Goal: Obtain resource: Download file/media

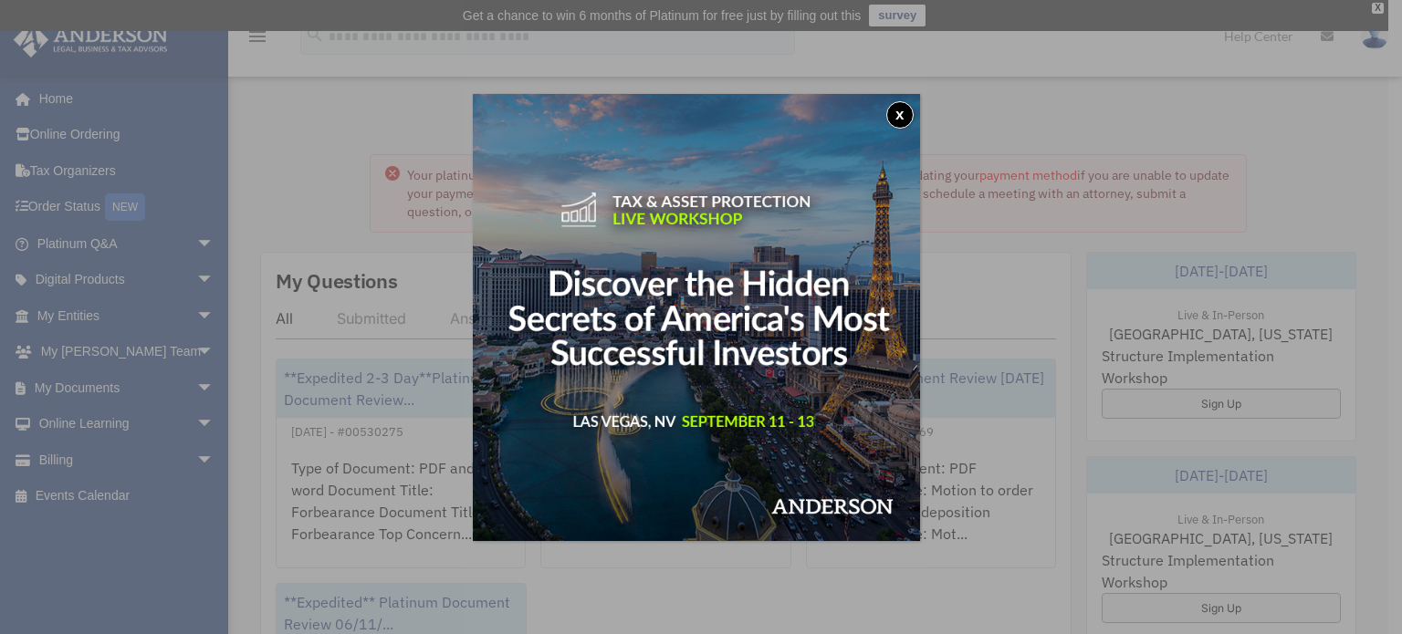
click at [909, 119] on button "x" at bounding box center [899, 114] width 27 height 27
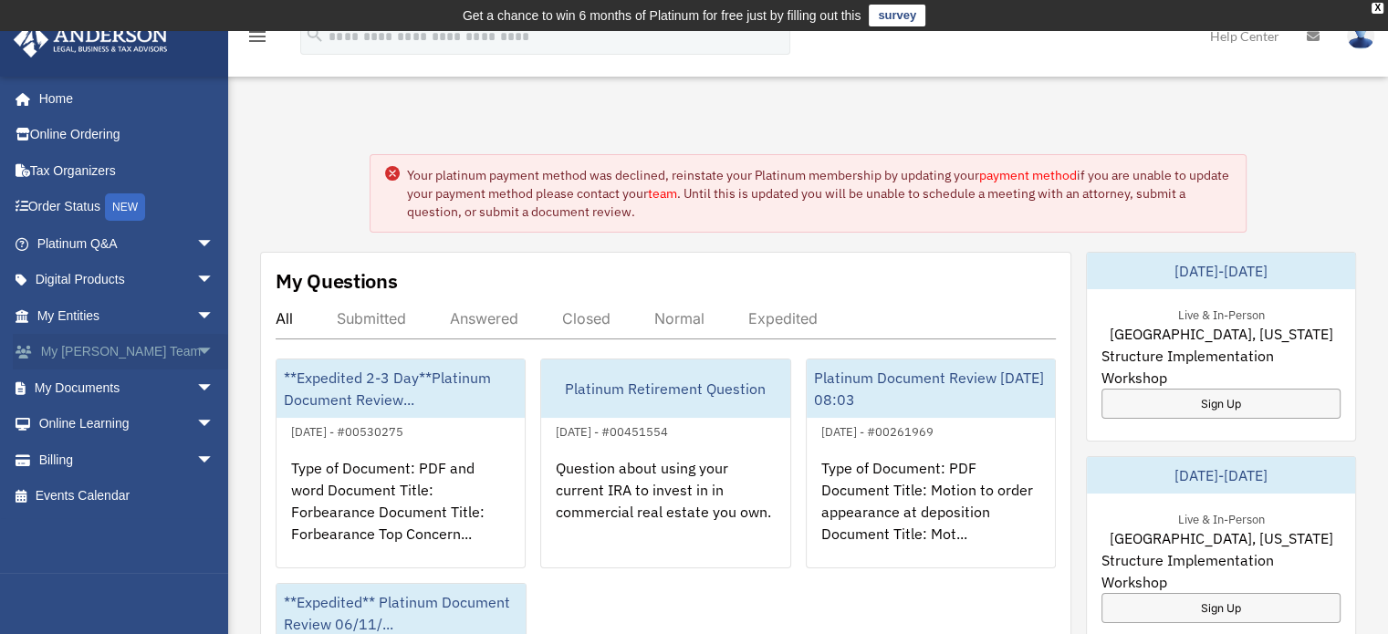
click at [173, 357] on link "My Anderson Team arrow_drop_down" at bounding box center [127, 352] width 229 height 37
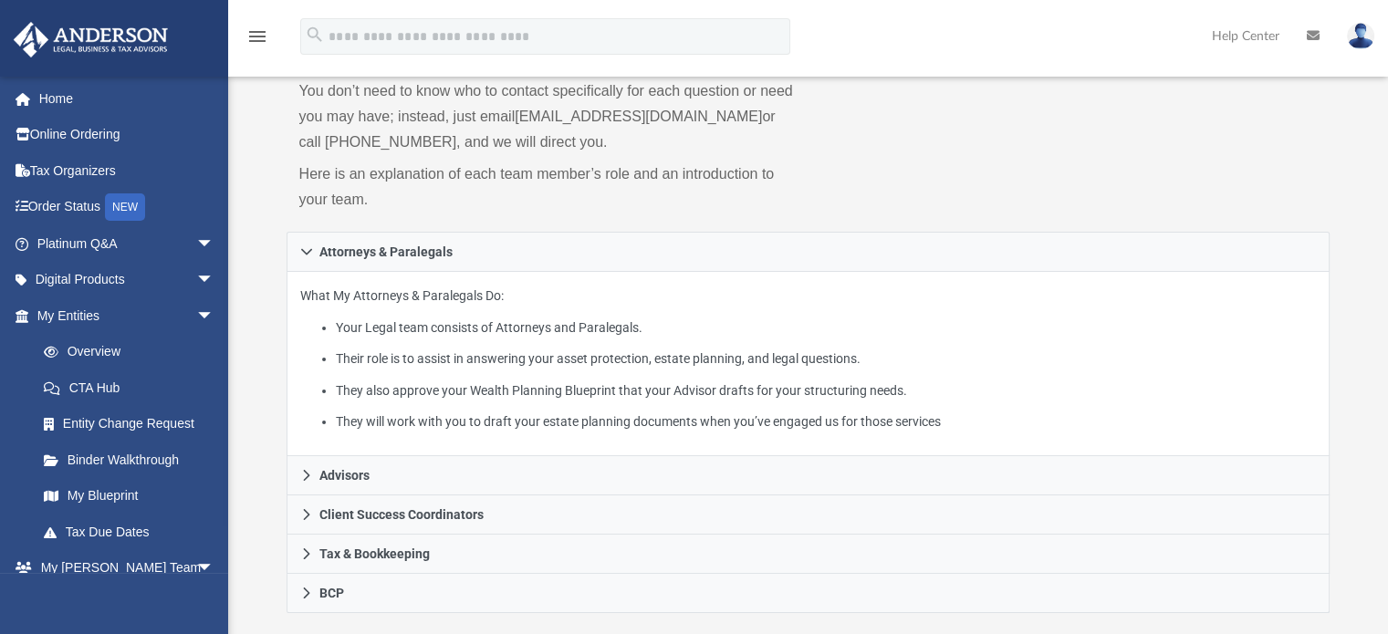
scroll to position [249, 0]
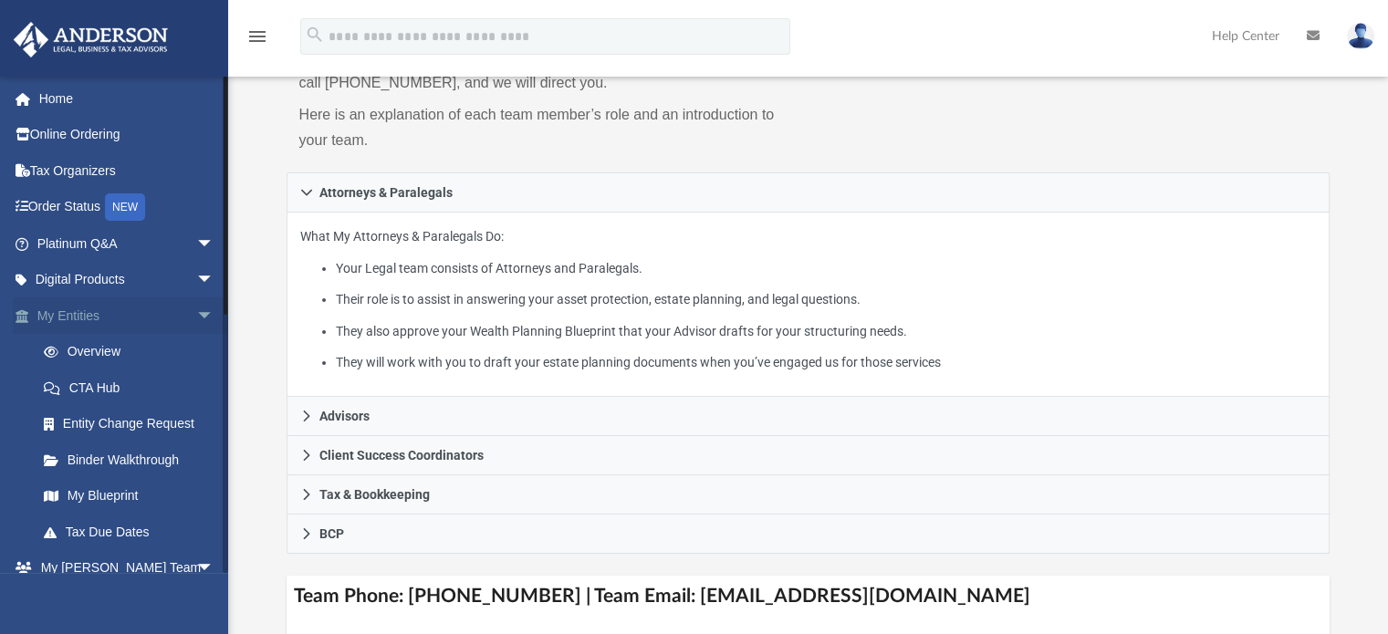
click at [196, 313] on span "arrow_drop_down" at bounding box center [214, 316] width 37 height 37
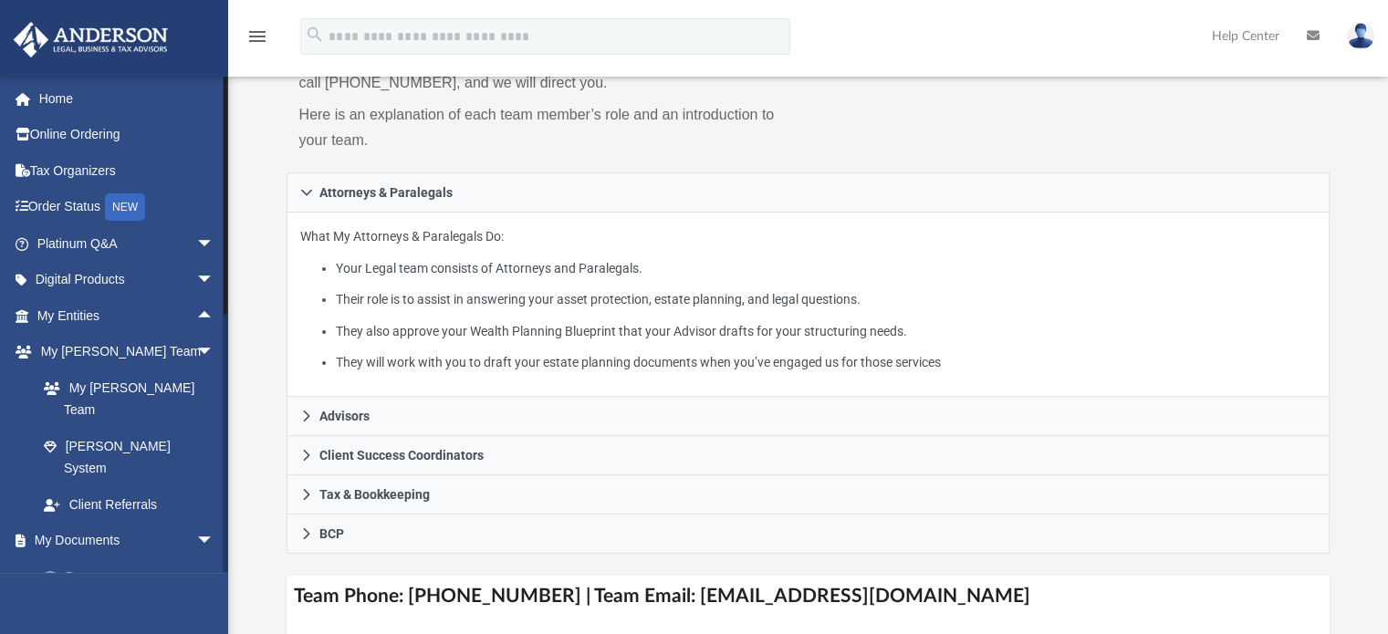
click at [84, 559] on link "Box" at bounding box center [134, 577] width 216 height 37
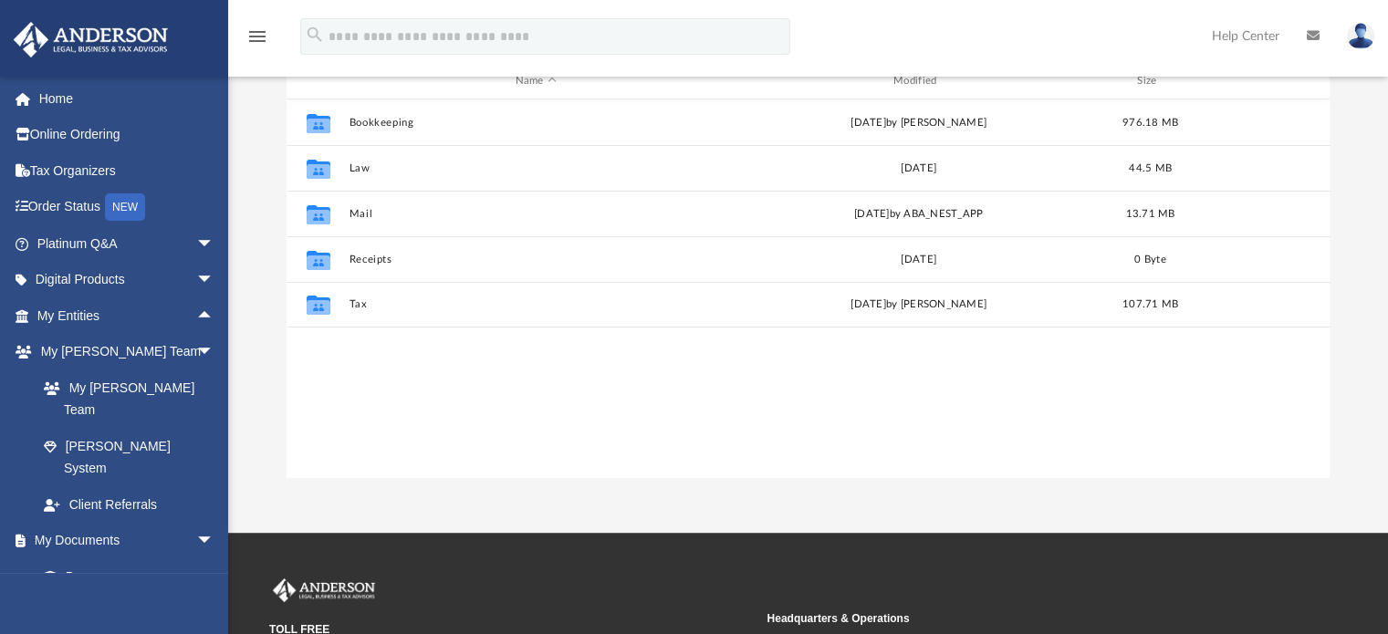
scroll to position [401, 1030]
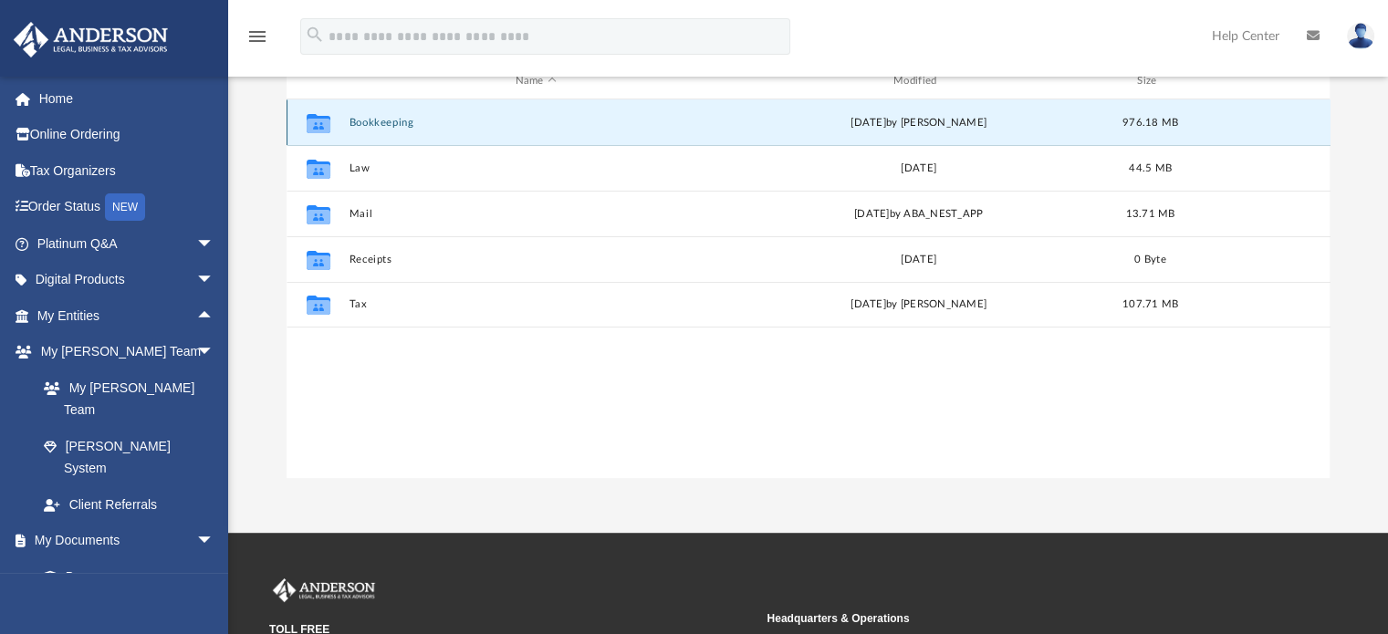
click at [382, 120] on button "Bookkeeping" at bounding box center [536, 123] width 374 height 12
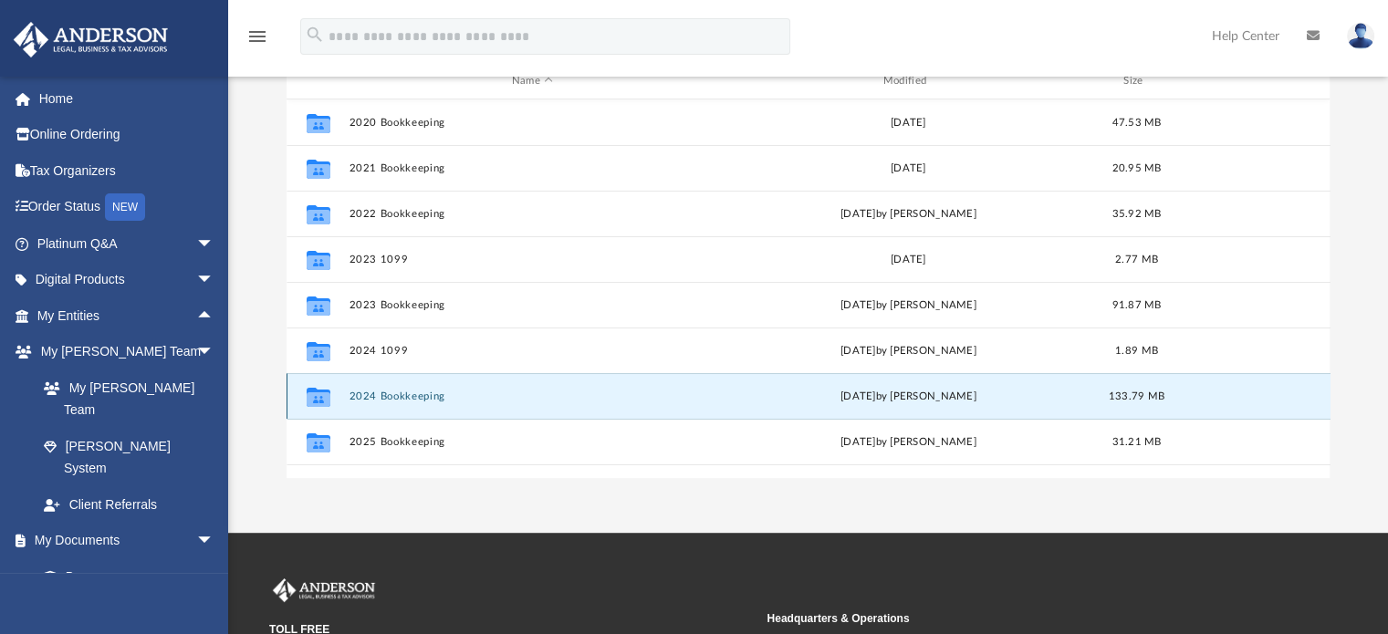
click at [402, 395] on button "2024 Bookkeeping" at bounding box center [533, 397] width 368 height 12
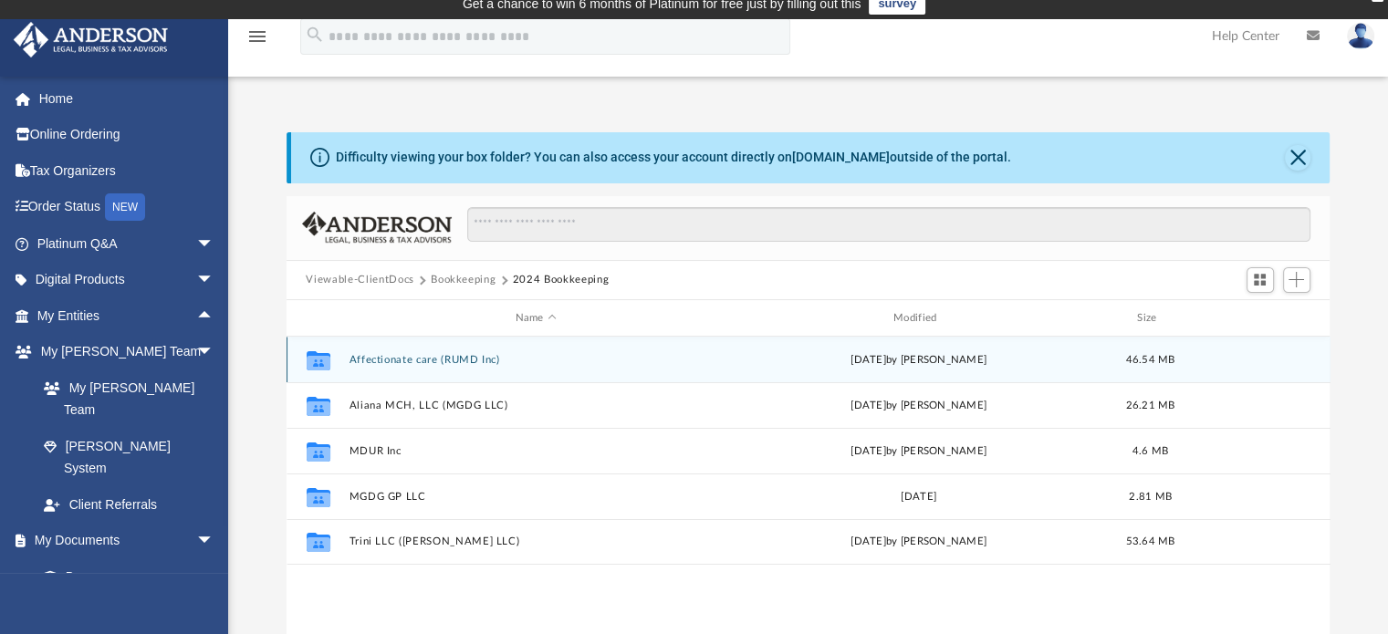
scroll to position [0, 0]
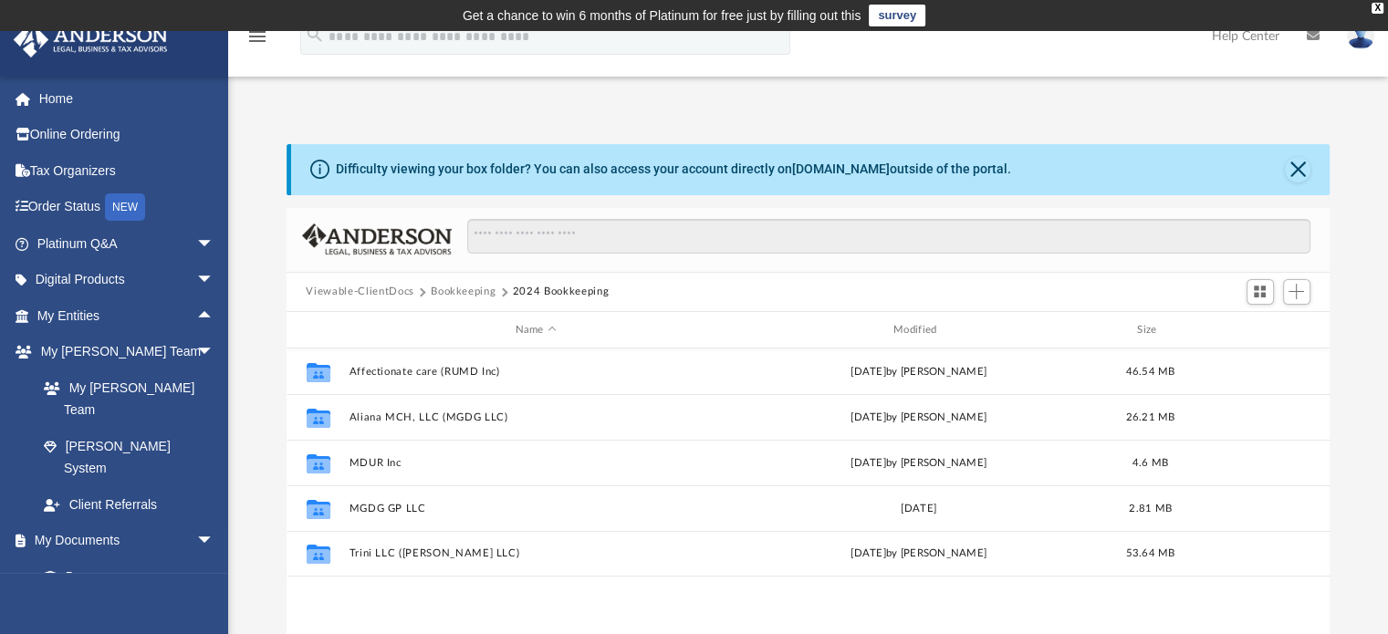
click at [458, 293] on button "Bookkeeping" at bounding box center [463, 292] width 65 height 16
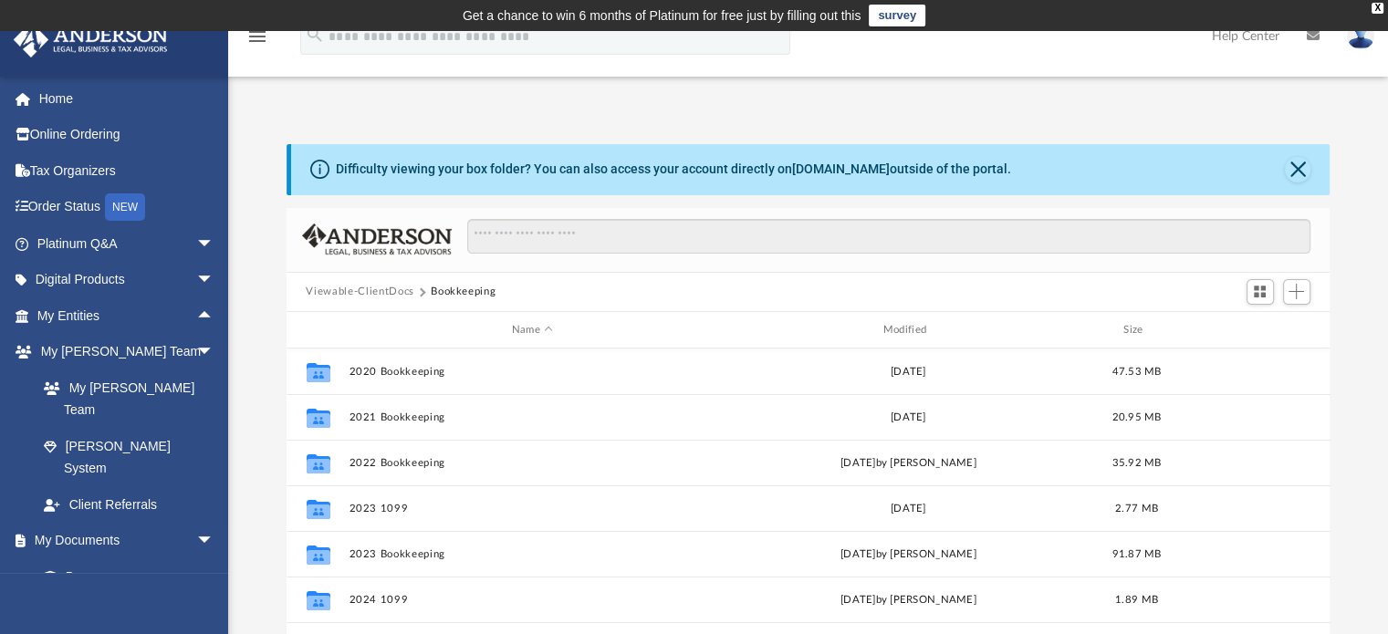
click at [446, 283] on div "Viewable-ClientDocs Bookkeeping" at bounding box center [809, 293] width 1044 height 40
click at [399, 295] on button "Viewable-ClientDocs" at bounding box center [360, 292] width 108 height 16
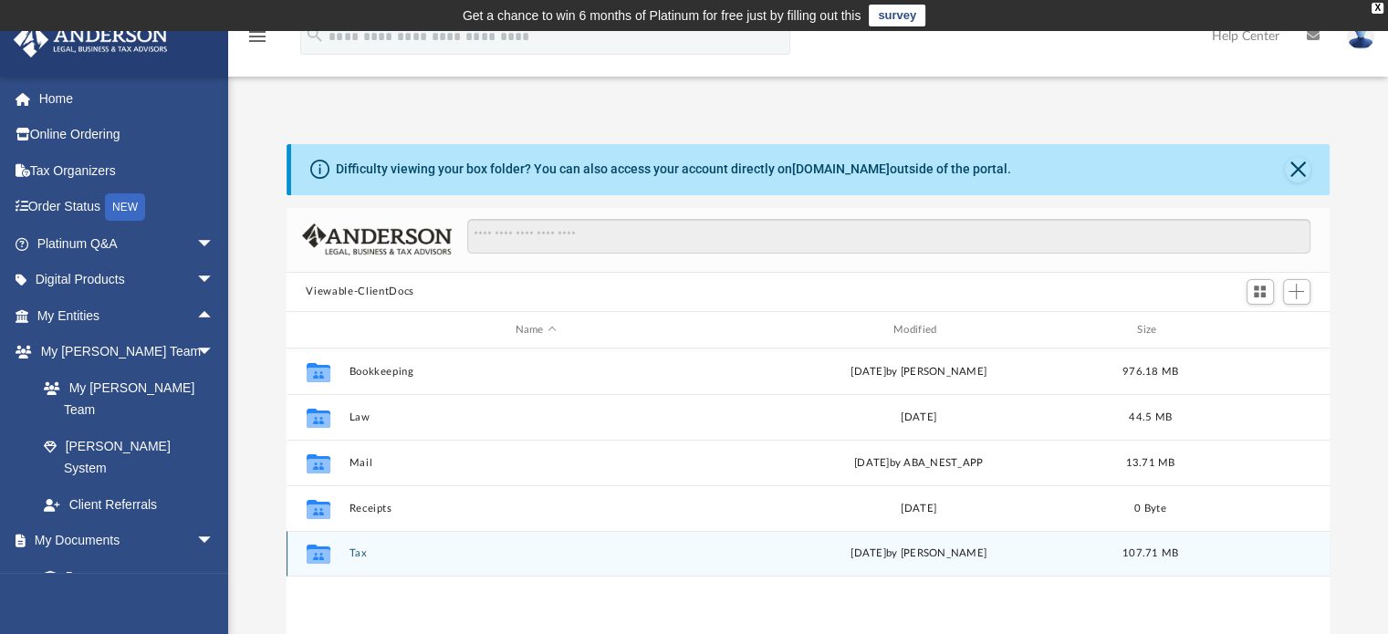
click at [358, 555] on button "Tax" at bounding box center [536, 555] width 374 height 12
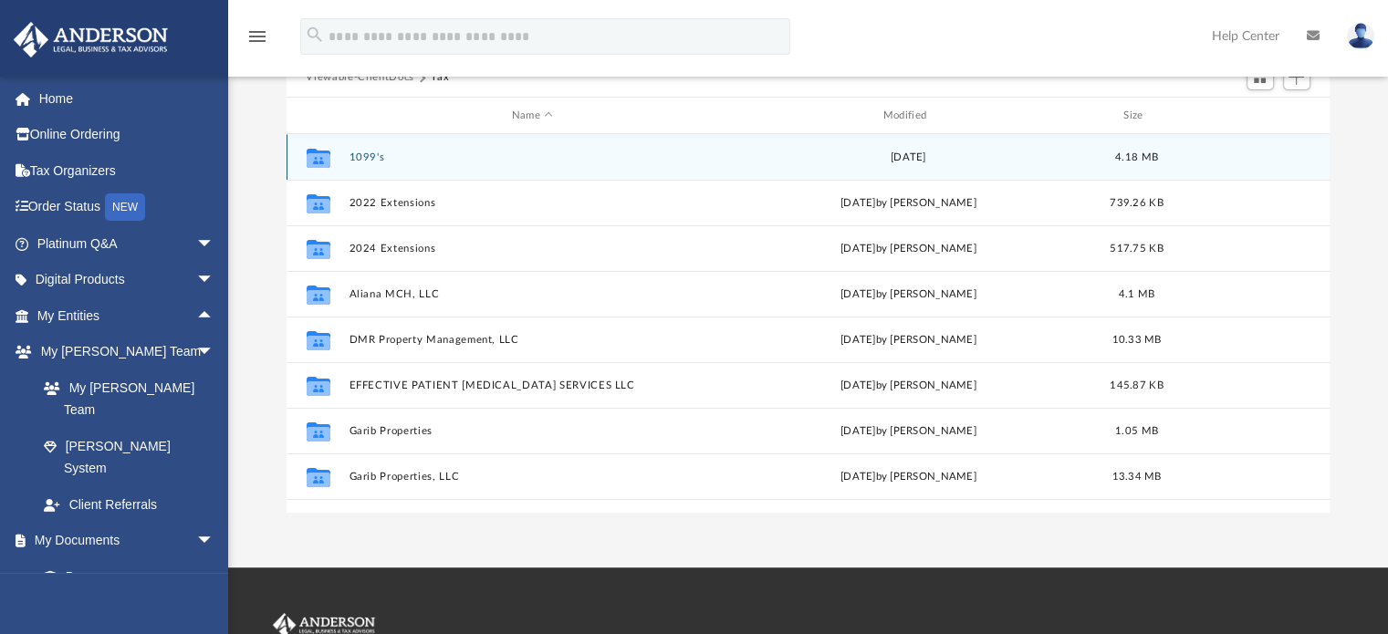
scroll to position [224, 0]
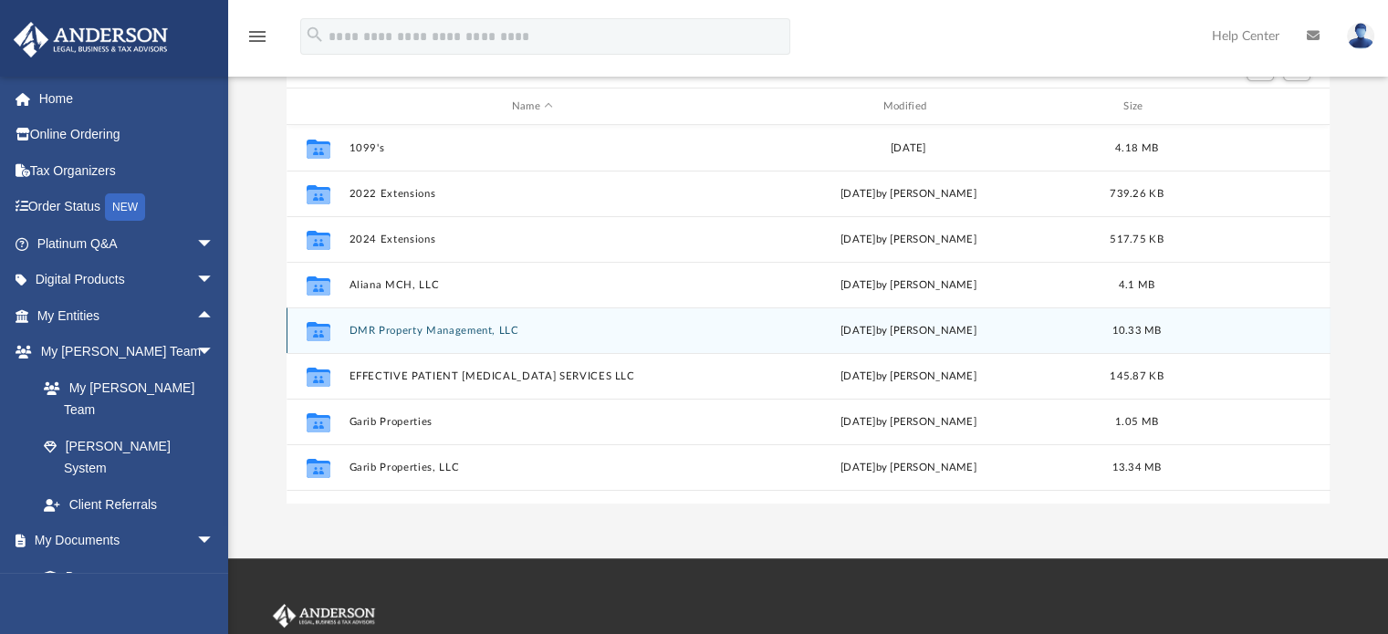
click at [416, 313] on div "Collaborated Folder DMR Property Management, LLC [DATE] by [PERSON_NAME] 10.33 …" at bounding box center [809, 331] width 1044 height 46
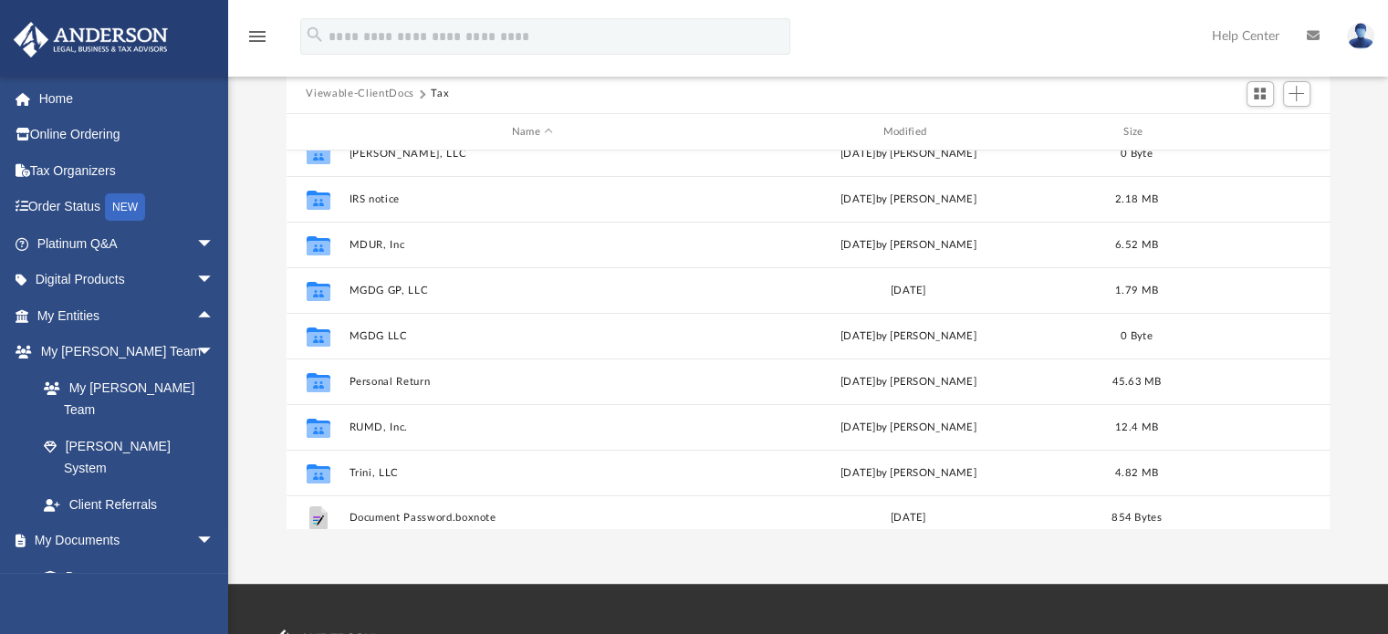
scroll to position [443, 0]
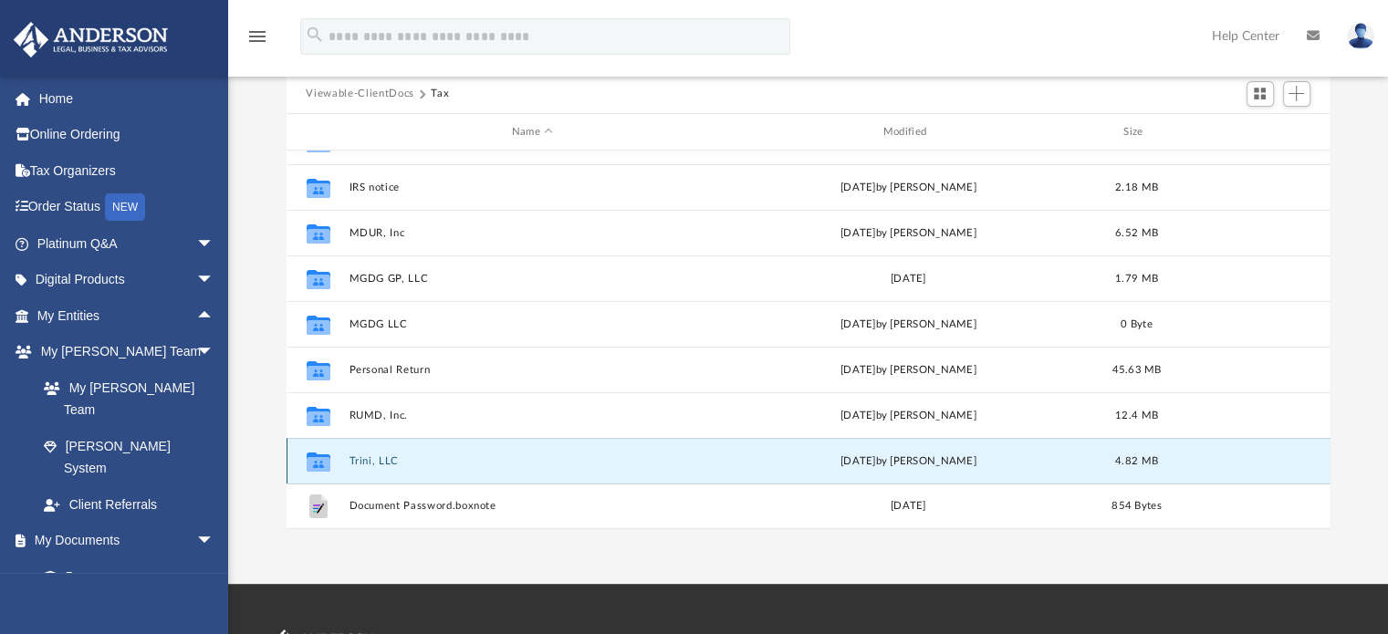
click at [364, 456] on button "Trini, LLC" at bounding box center [533, 461] width 368 height 12
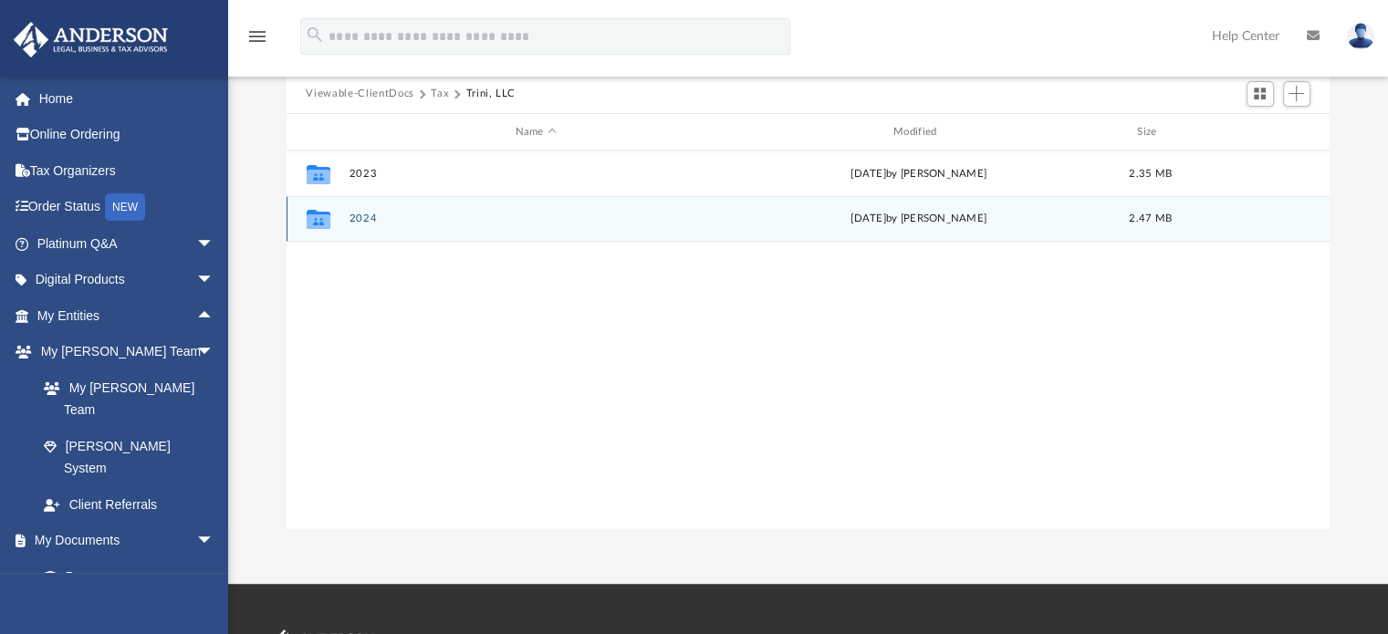
click at [350, 222] on button "2024" at bounding box center [536, 220] width 374 height 12
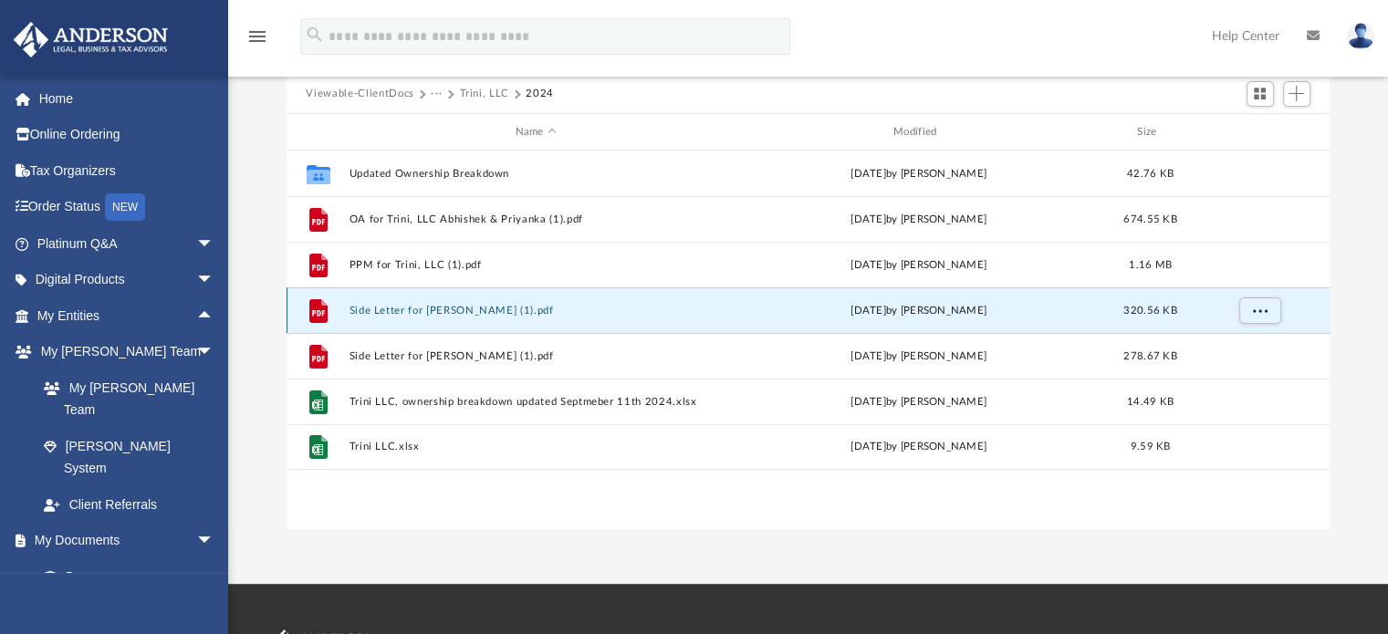
click at [375, 307] on button "Side Letter for [PERSON_NAME] (1).pdf" at bounding box center [536, 311] width 374 height 12
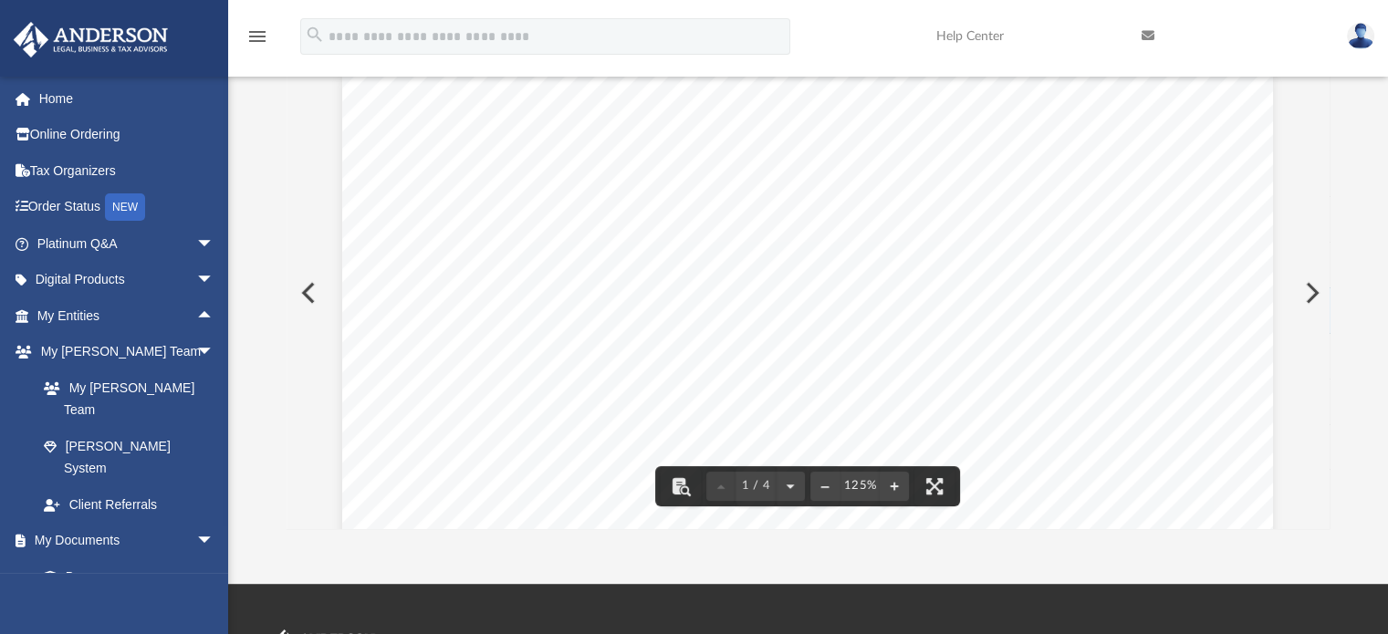
click at [1325, 527] on div "Scroll to top vertical_align_top" at bounding box center [1337, 537] width 38 height 38
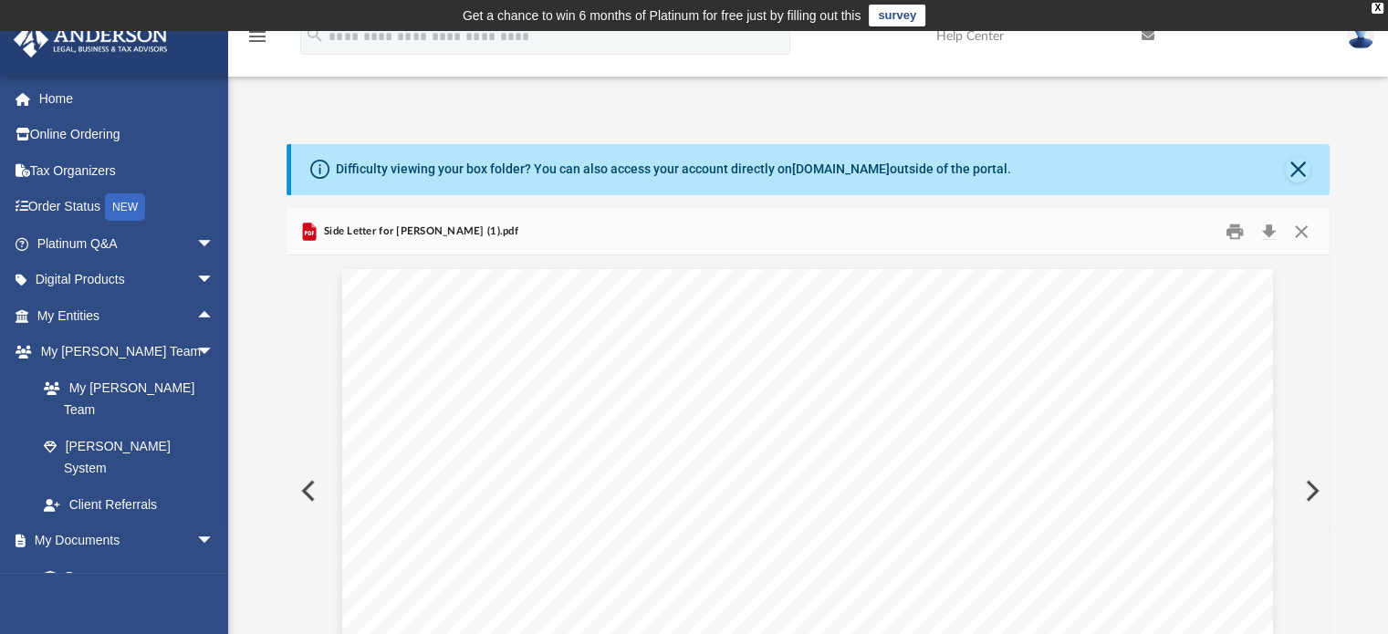
scroll to position [475, 0]
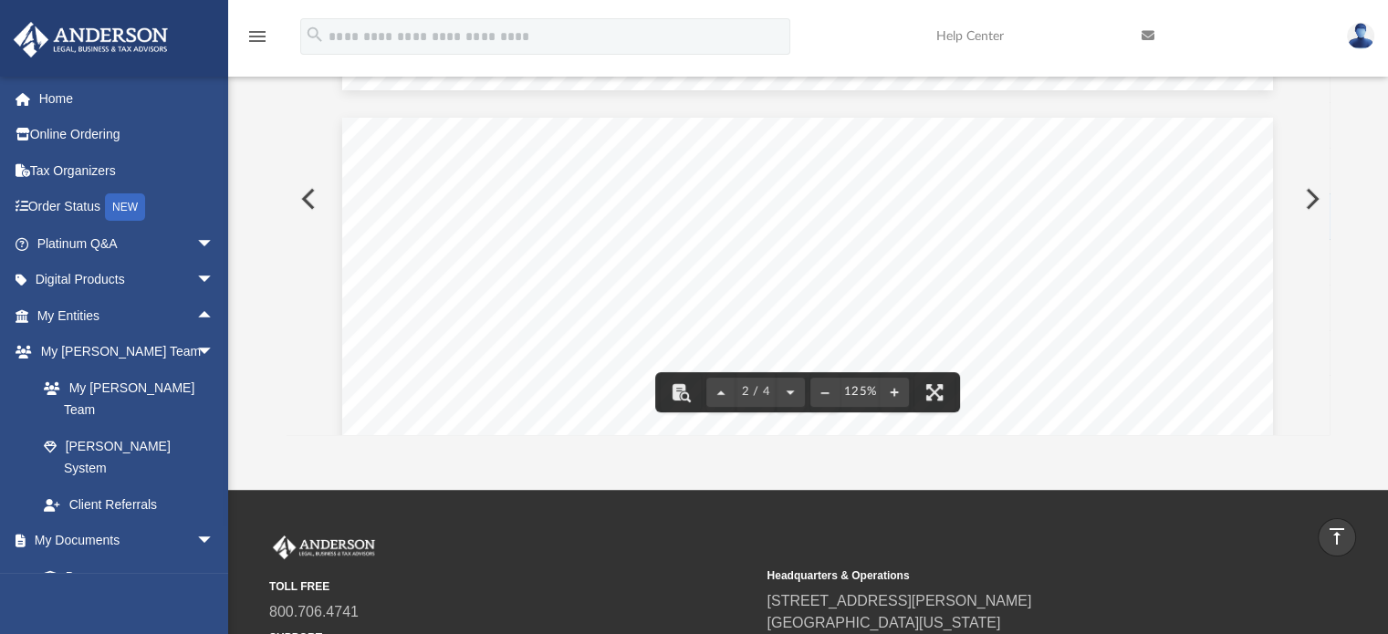
scroll to position [1504, 0]
click at [1330, 94] on div "Difficulty viewing your box folder? You can also access your account directly o…" at bounding box center [808, 143] width 1160 height 583
click at [1325, 92] on div "Difficulty viewing your box folder? You can also access your account directly o…" at bounding box center [808, 143] width 1160 height 583
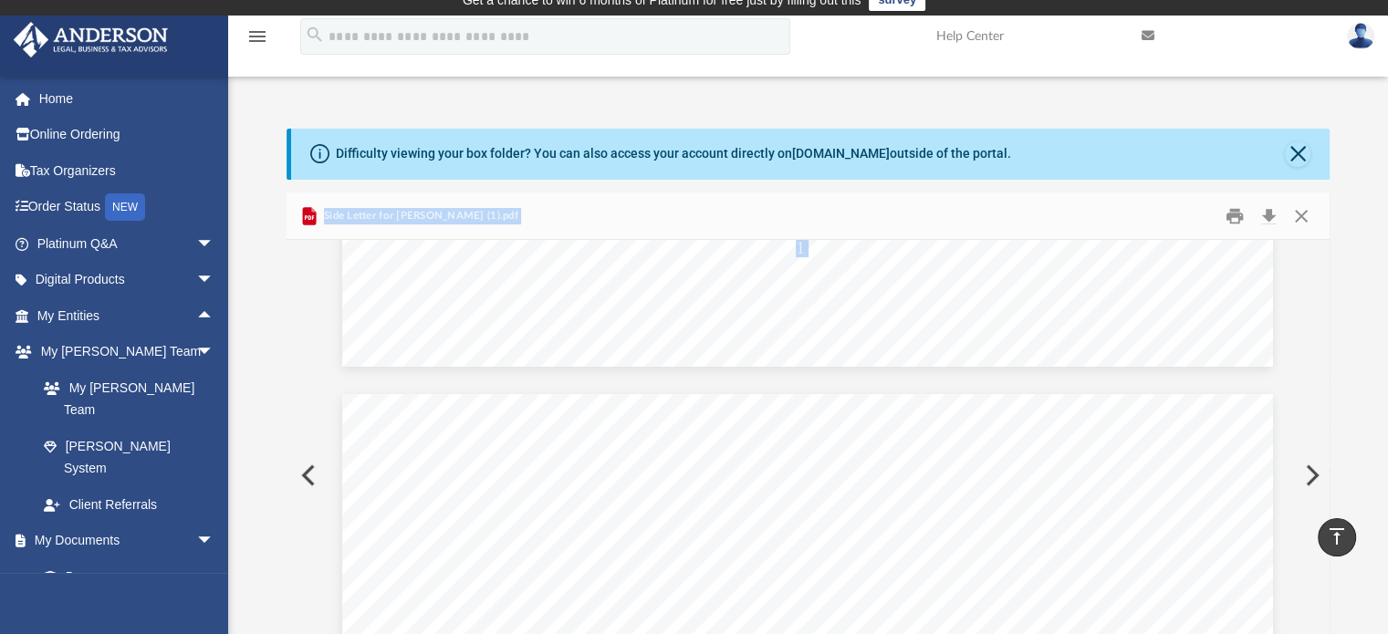
scroll to position [0, 0]
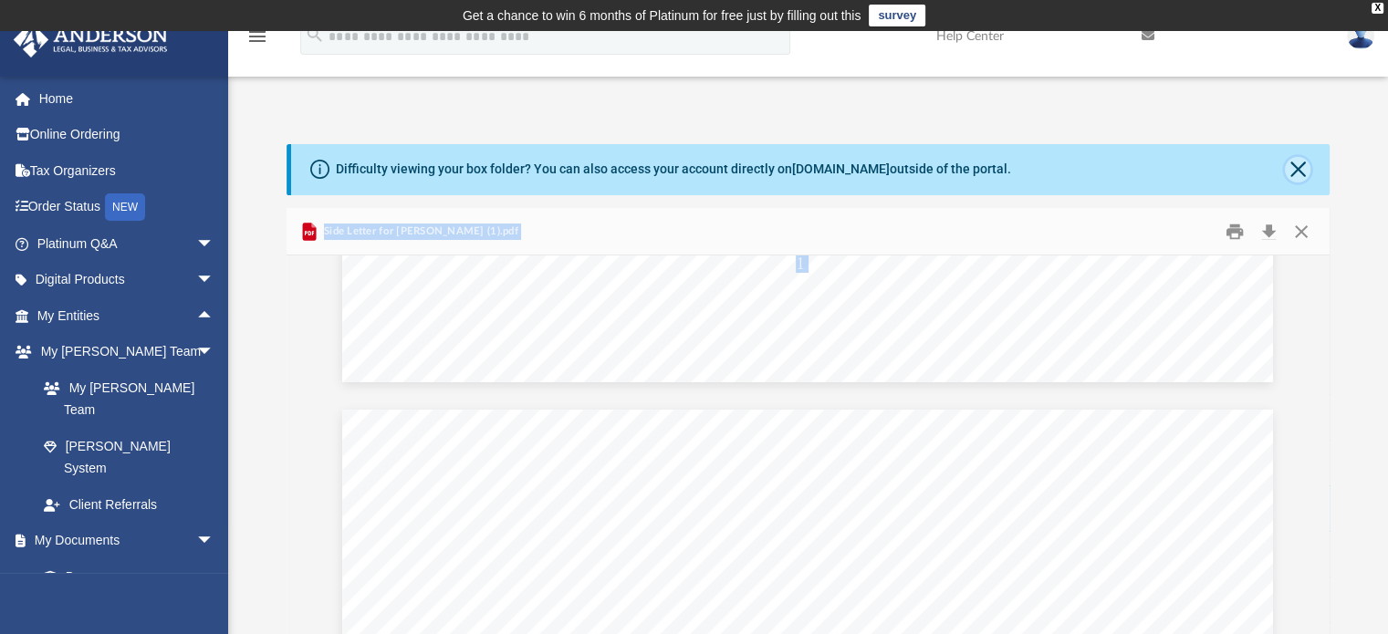
click at [1290, 173] on button "Close" at bounding box center [1298, 170] width 26 height 26
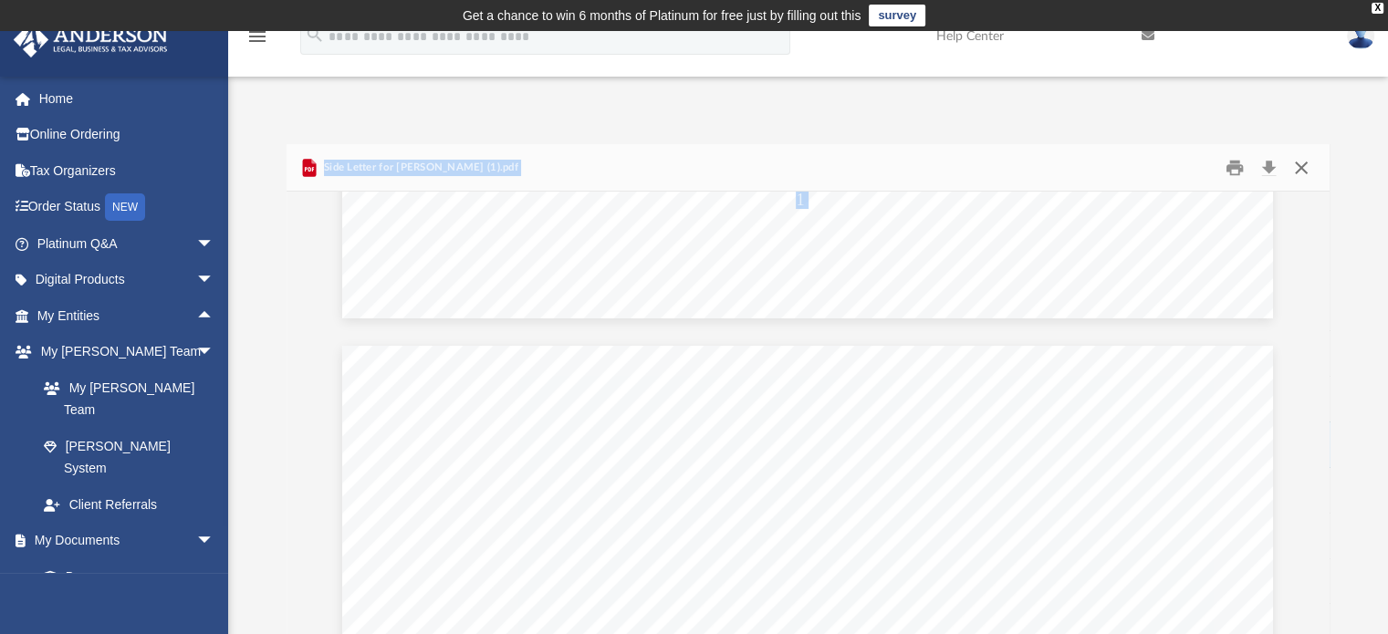
click at [1303, 166] on button "Close" at bounding box center [1301, 167] width 33 height 28
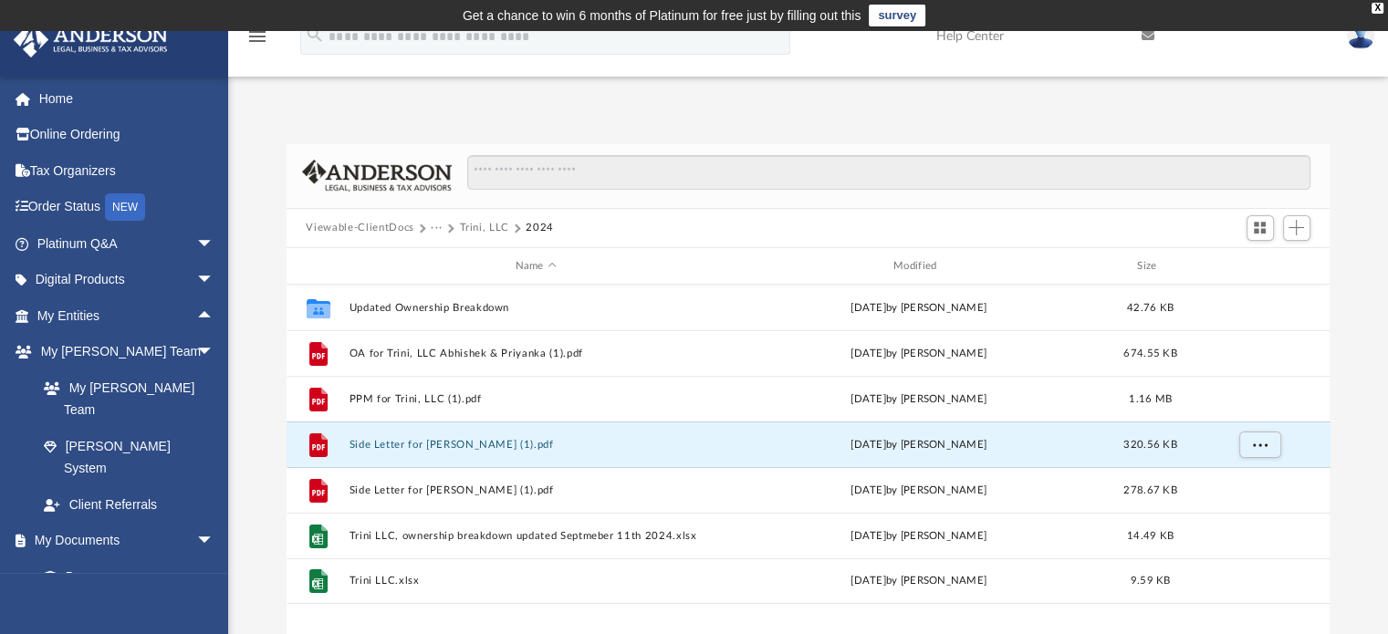
click at [1005, 112] on div "Difficulty viewing your box folder? You can also access your account directly o…" at bounding box center [808, 385] width 1160 height 558
click at [433, 229] on button "···" at bounding box center [437, 228] width 12 height 16
click at [471, 220] on button "Trini, LLC" at bounding box center [484, 228] width 50 height 16
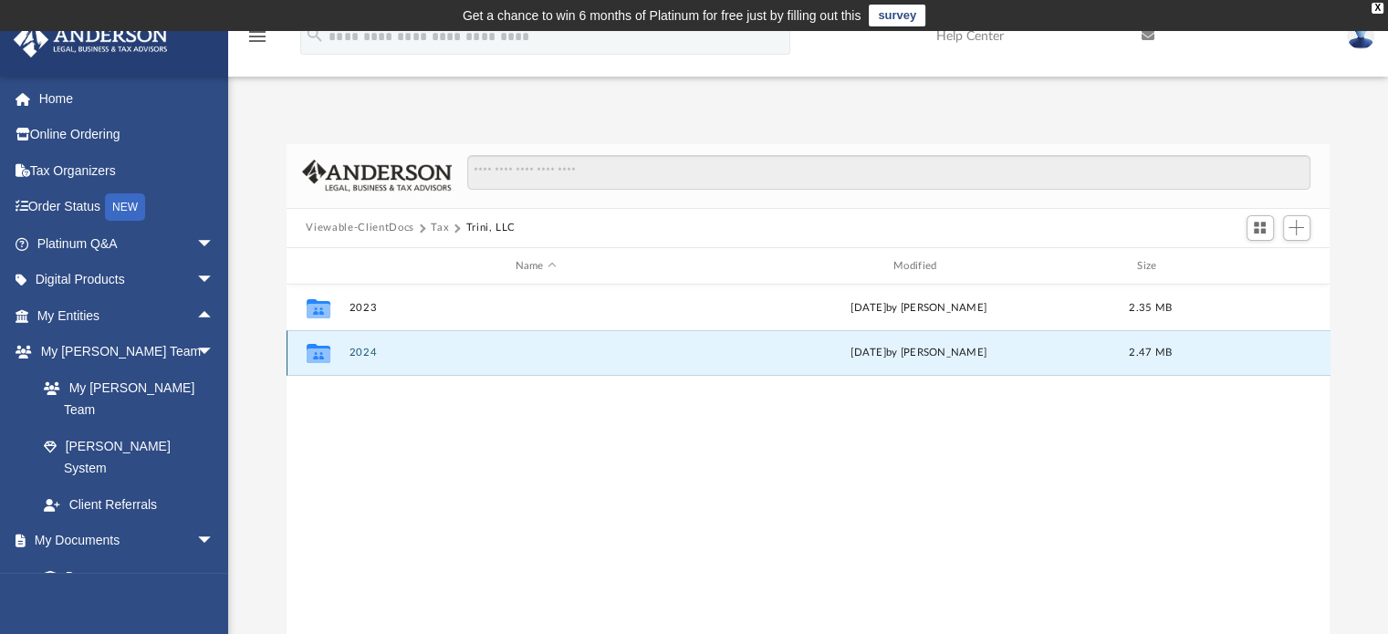
click at [363, 353] on button "2024" at bounding box center [536, 354] width 374 height 12
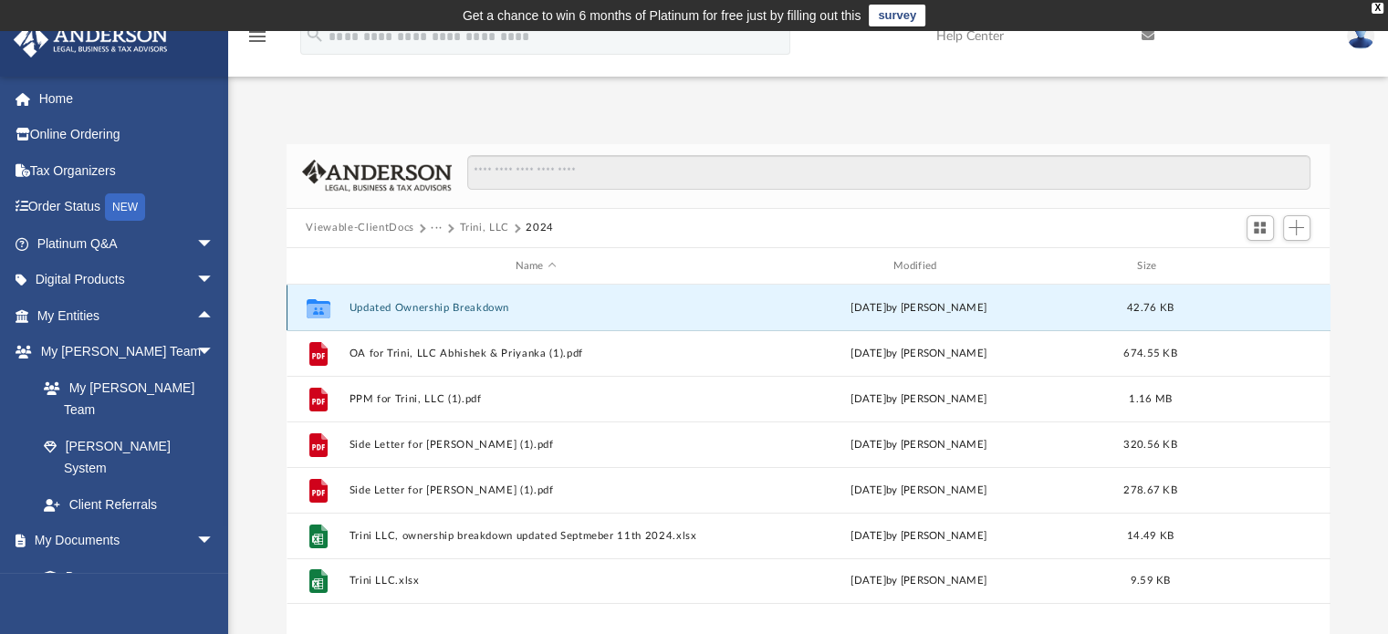
click at [412, 309] on button "Updated Ownership Breakdown" at bounding box center [536, 308] width 374 height 12
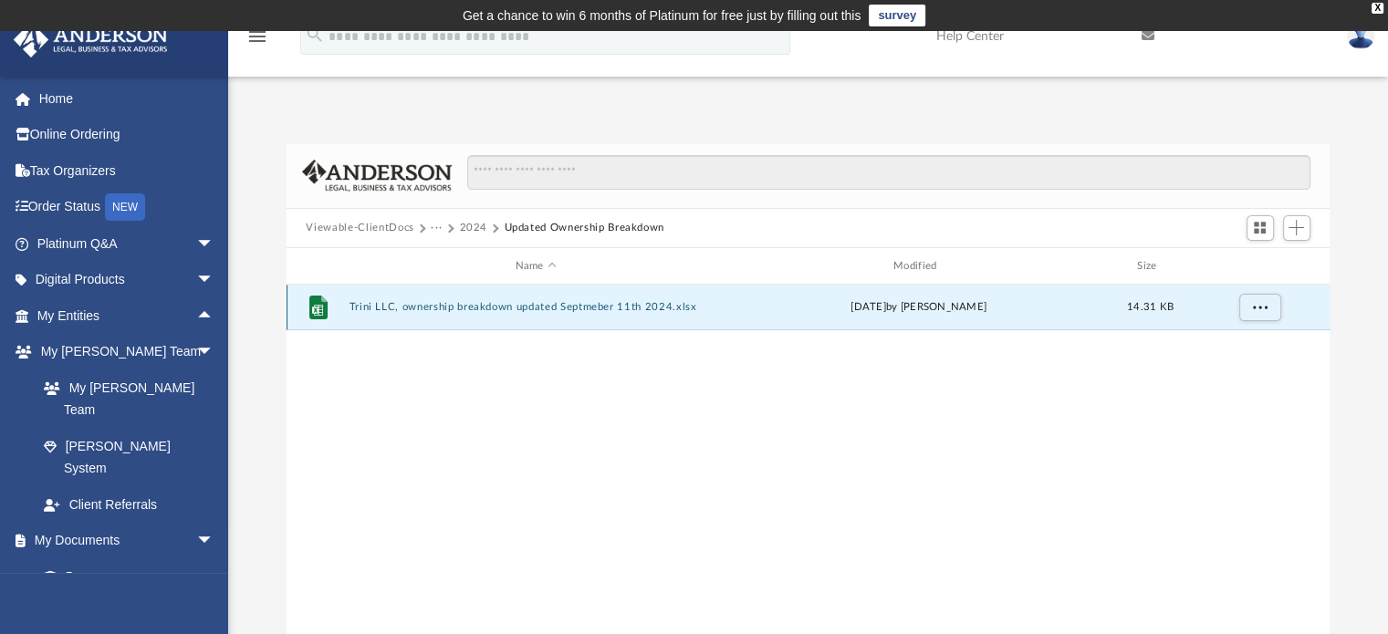
click at [412, 309] on button "Trini LLC, ownership breakdown updated Septmeber 11th 2024.xlsx" at bounding box center [536, 308] width 374 height 12
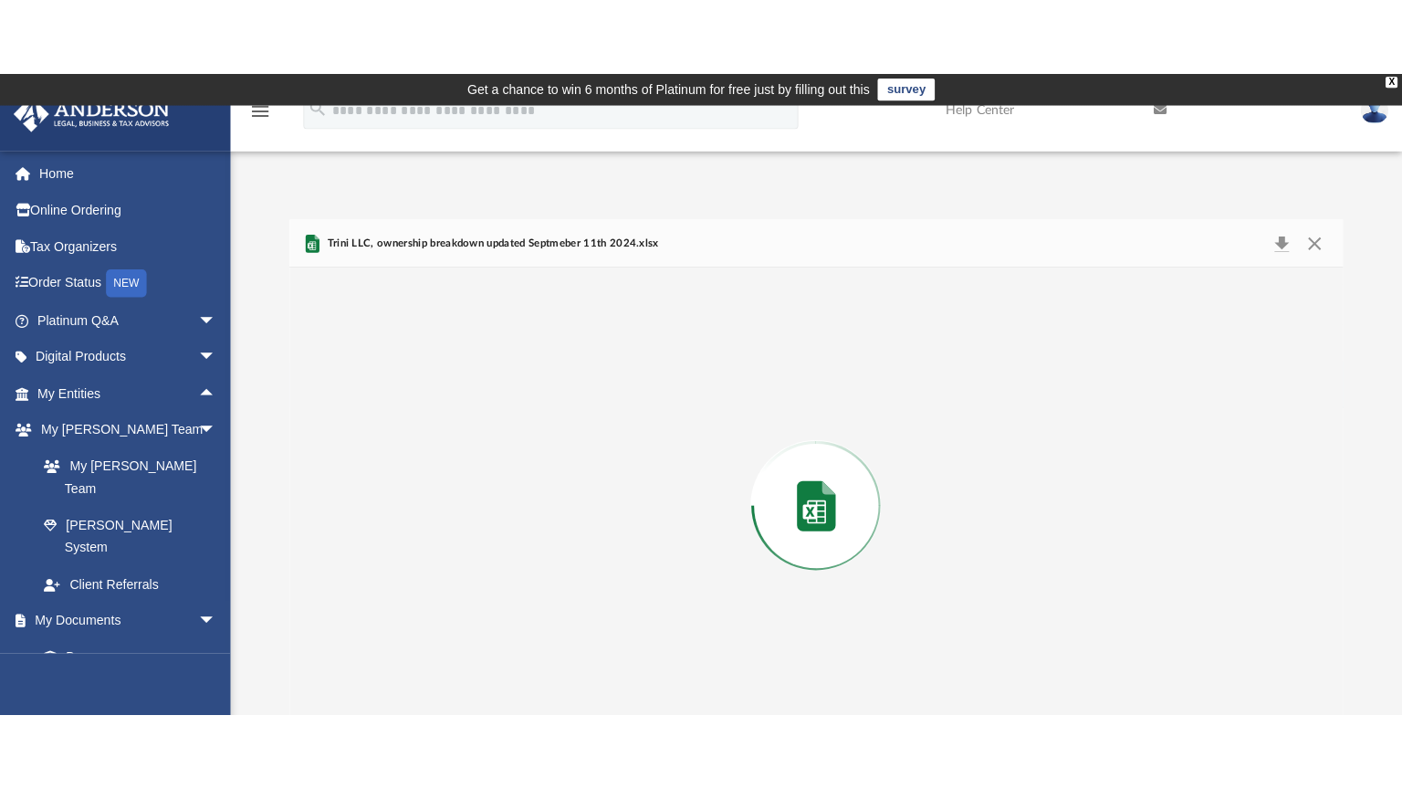
scroll to position [28, 0]
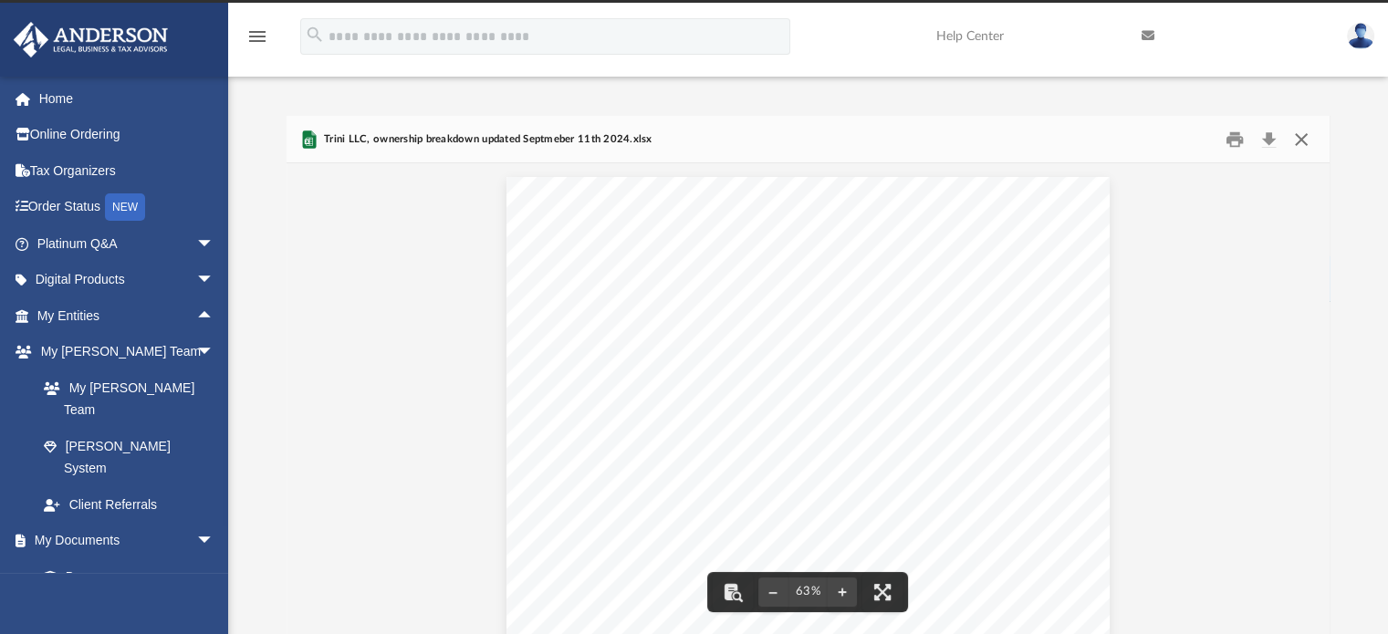
click at [1314, 130] on button "Close" at bounding box center [1301, 139] width 33 height 28
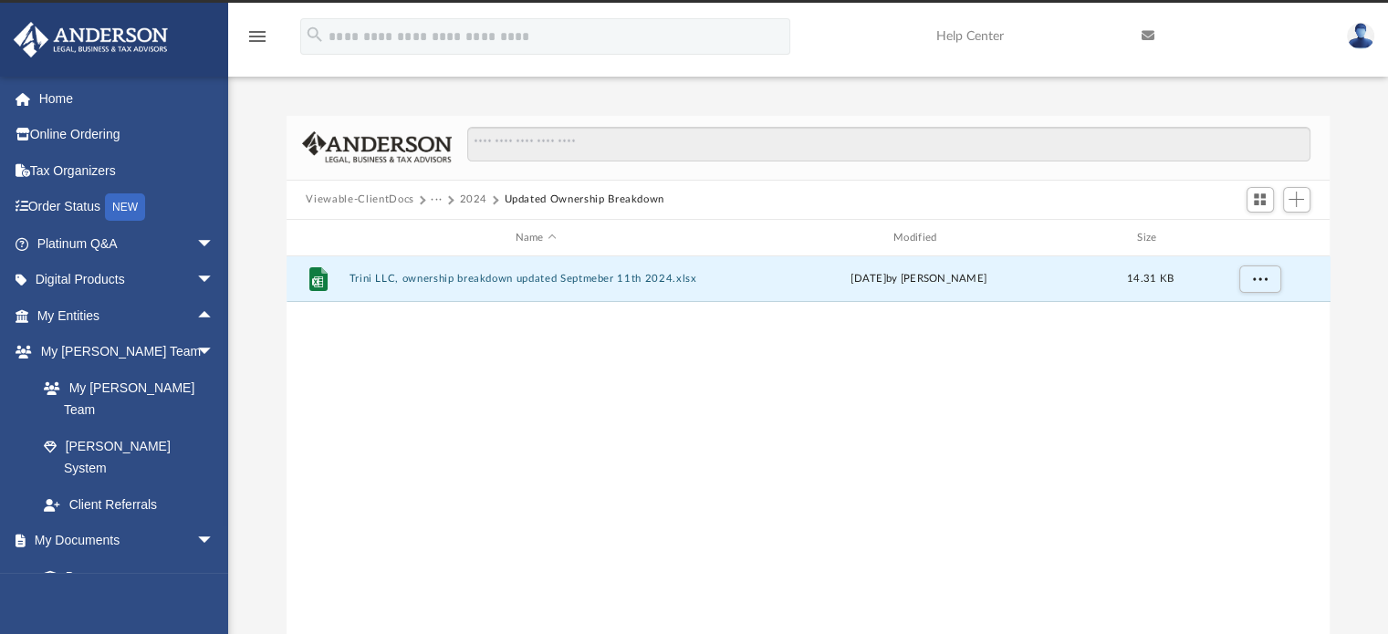
click at [462, 195] on button "2024" at bounding box center [473, 200] width 28 height 16
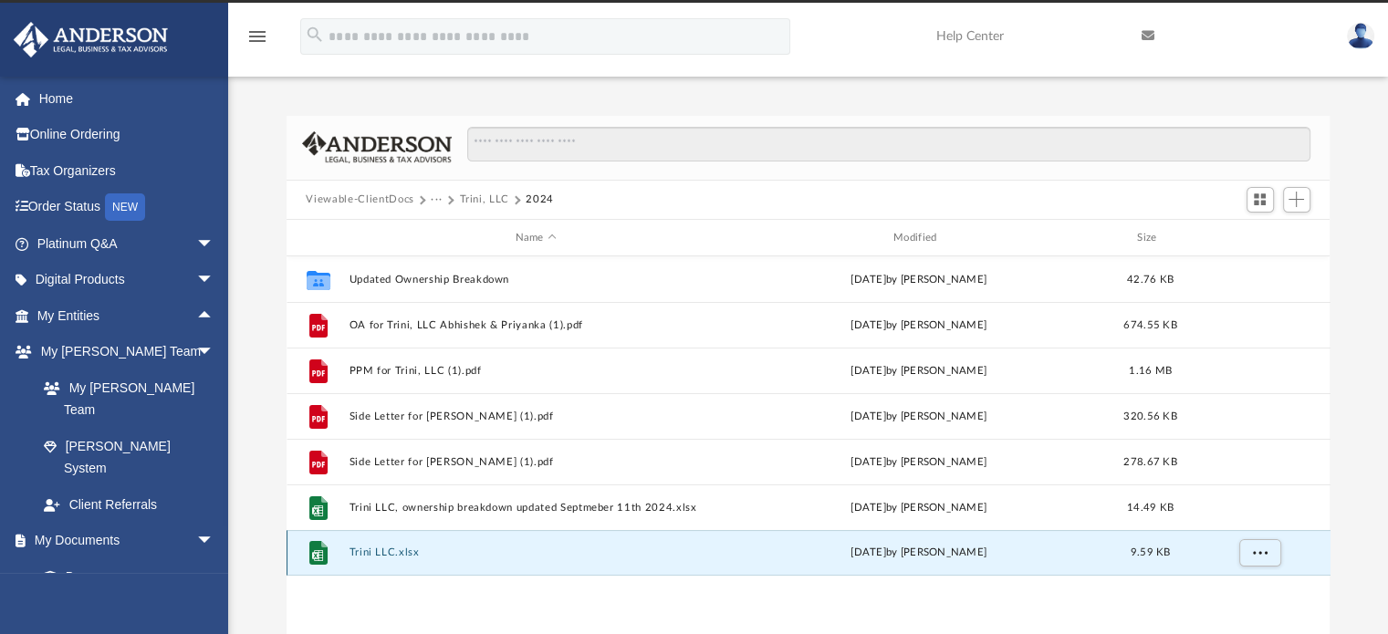
click at [376, 549] on button "Trini LLC.xlsx" at bounding box center [536, 554] width 374 height 12
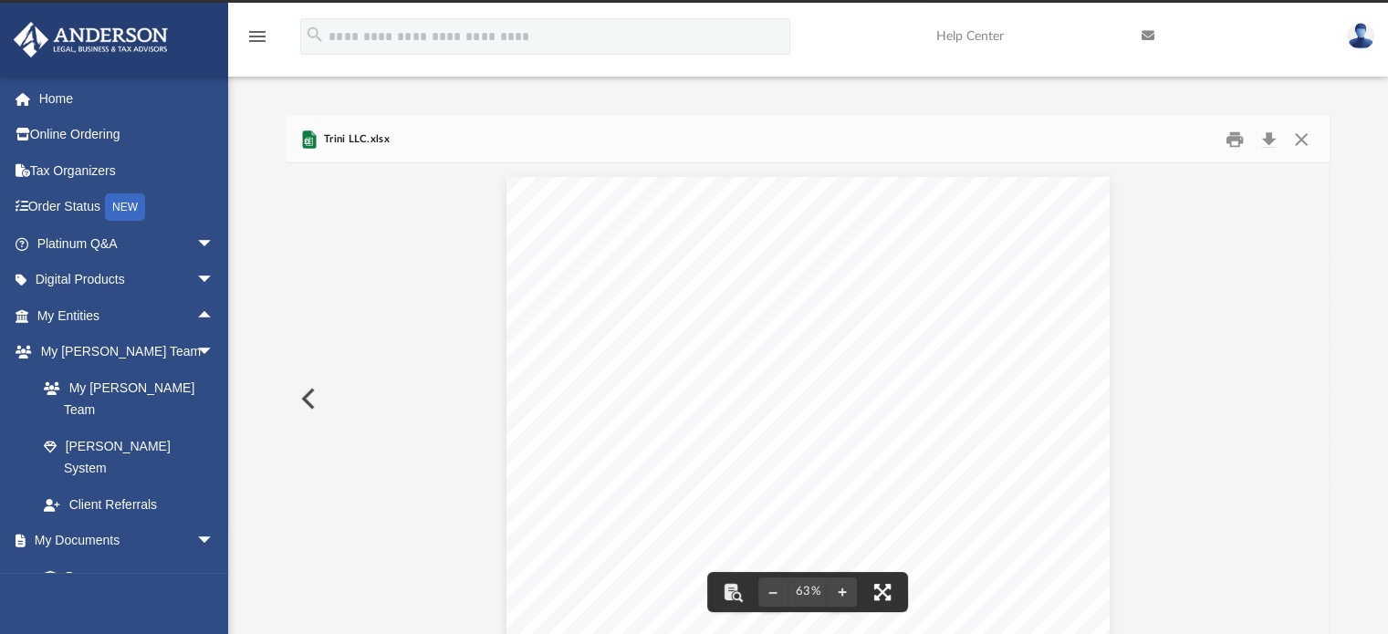
click at [887, 594] on button "File preview" at bounding box center [883, 592] width 40 height 40
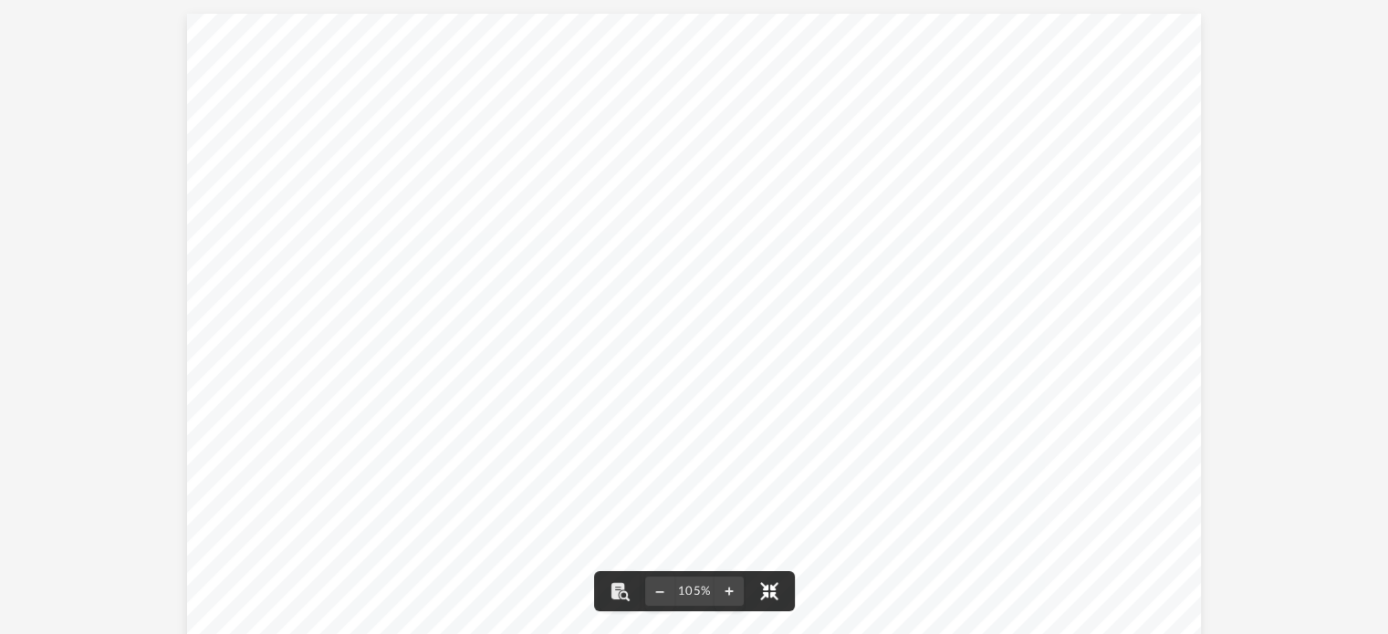
scroll to position [401, 1042]
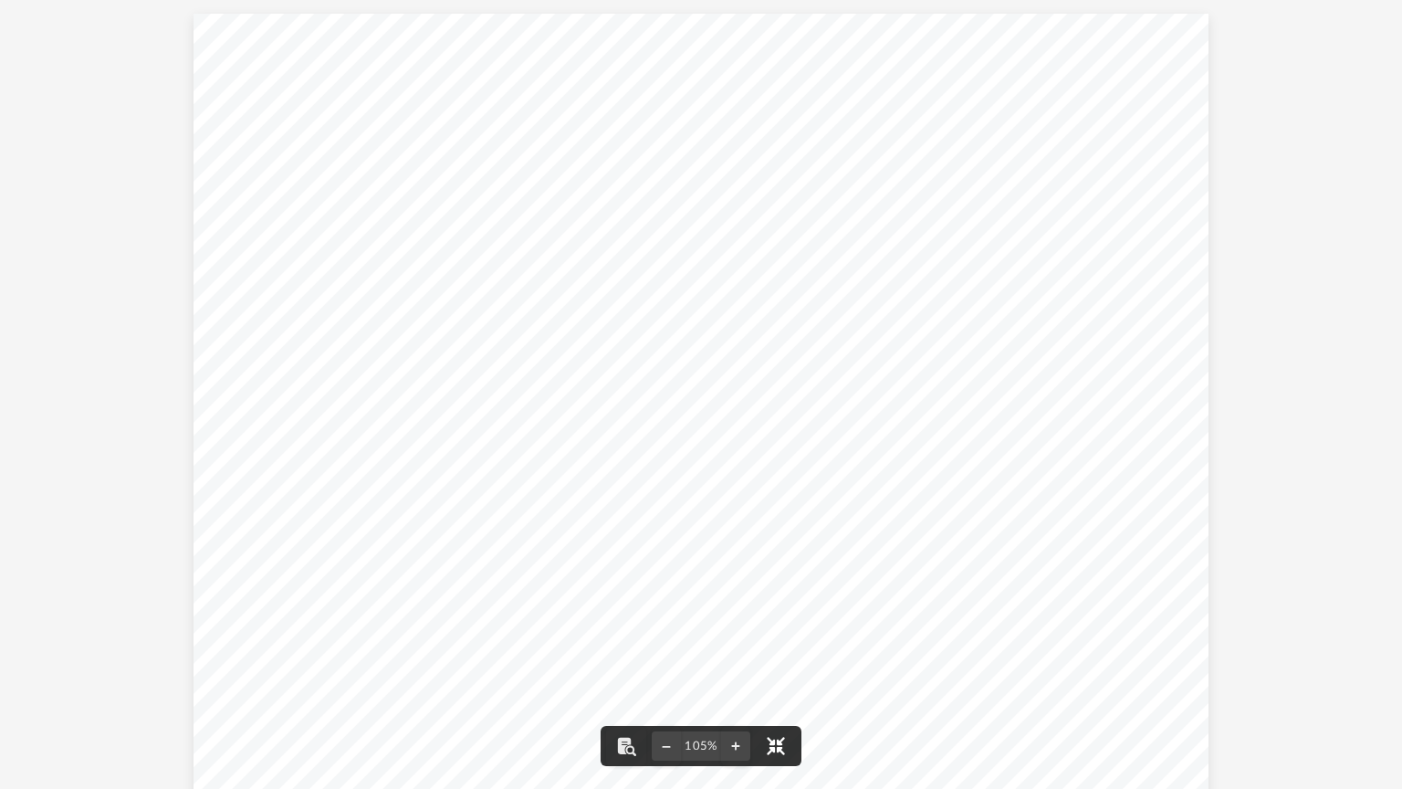
click at [774, 633] on button "File preview" at bounding box center [776, 746] width 40 height 40
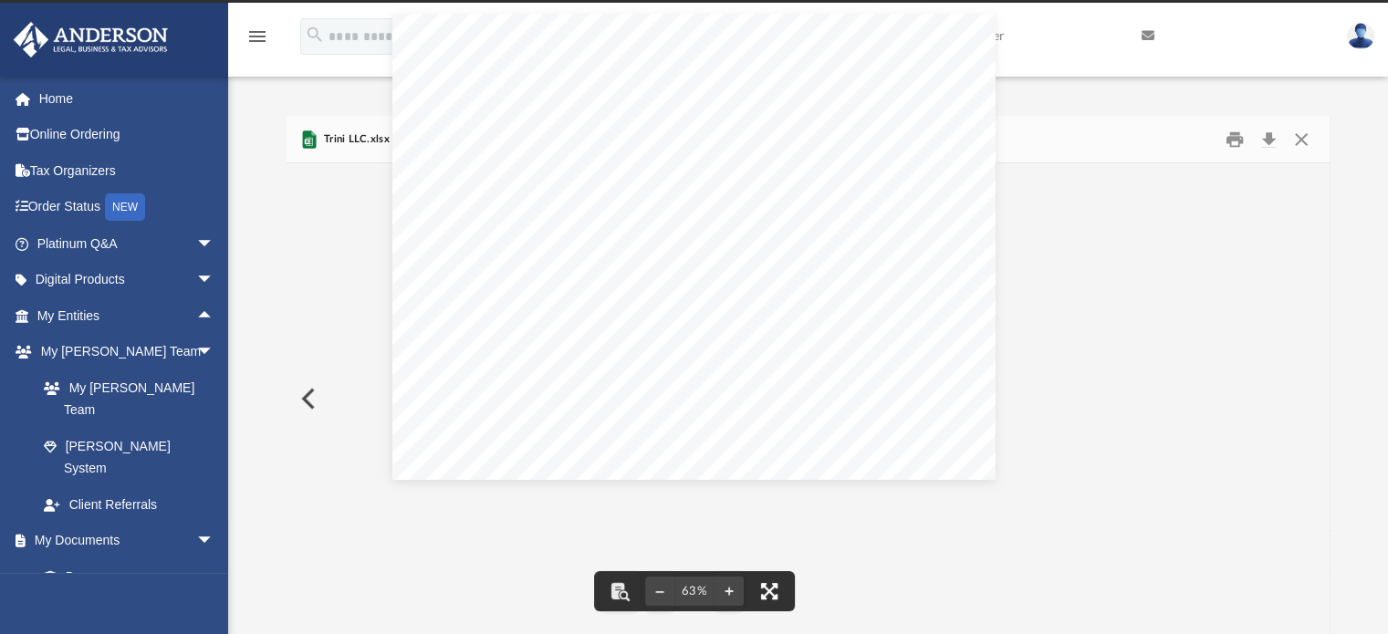
scroll to position [401, 1030]
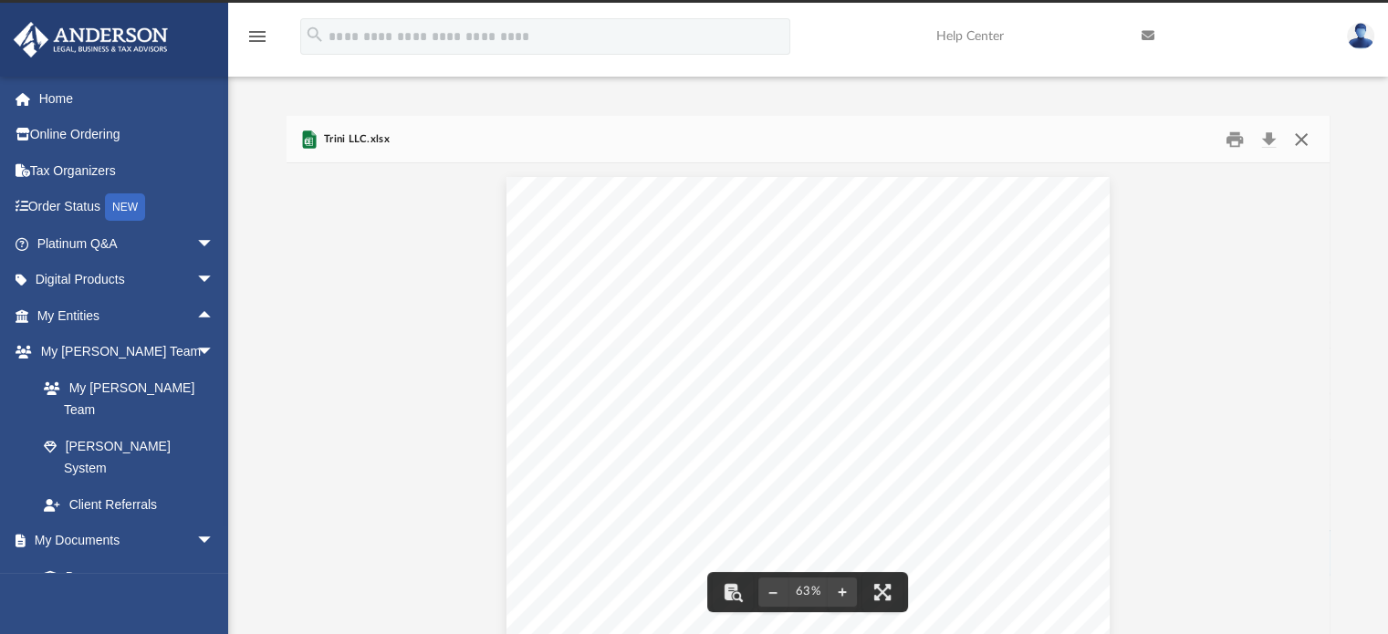
click at [1297, 136] on button "Close" at bounding box center [1301, 139] width 33 height 28
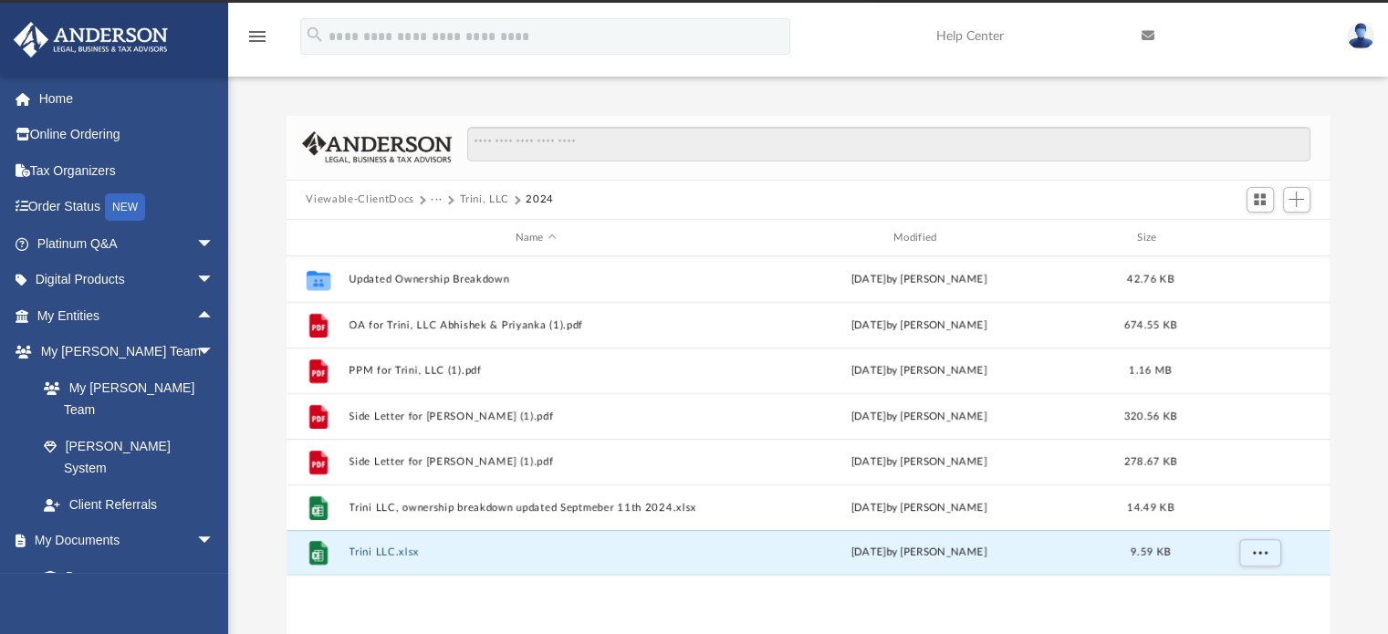
click at [466, 198] on button "Trini, LLC" at bounding box center [484, 200] width 50 height 16
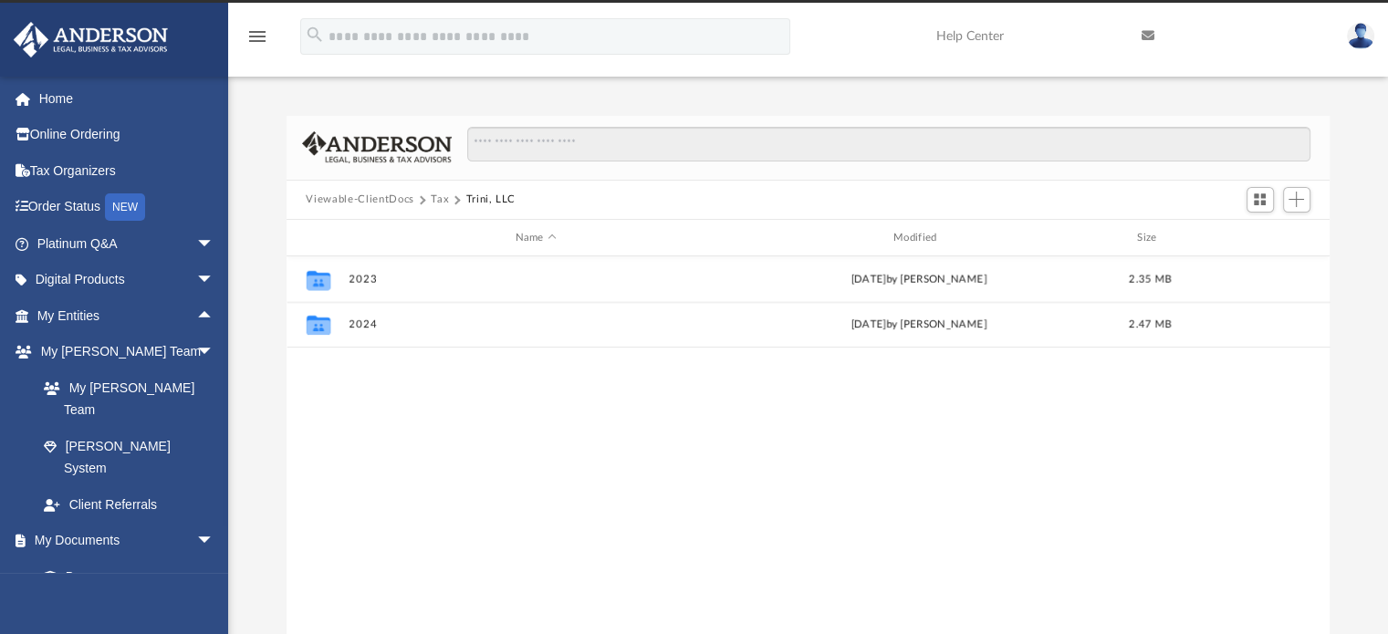
click at [434, 194] on button "Tax" at bounding box center [440, 200] width 18 height 16
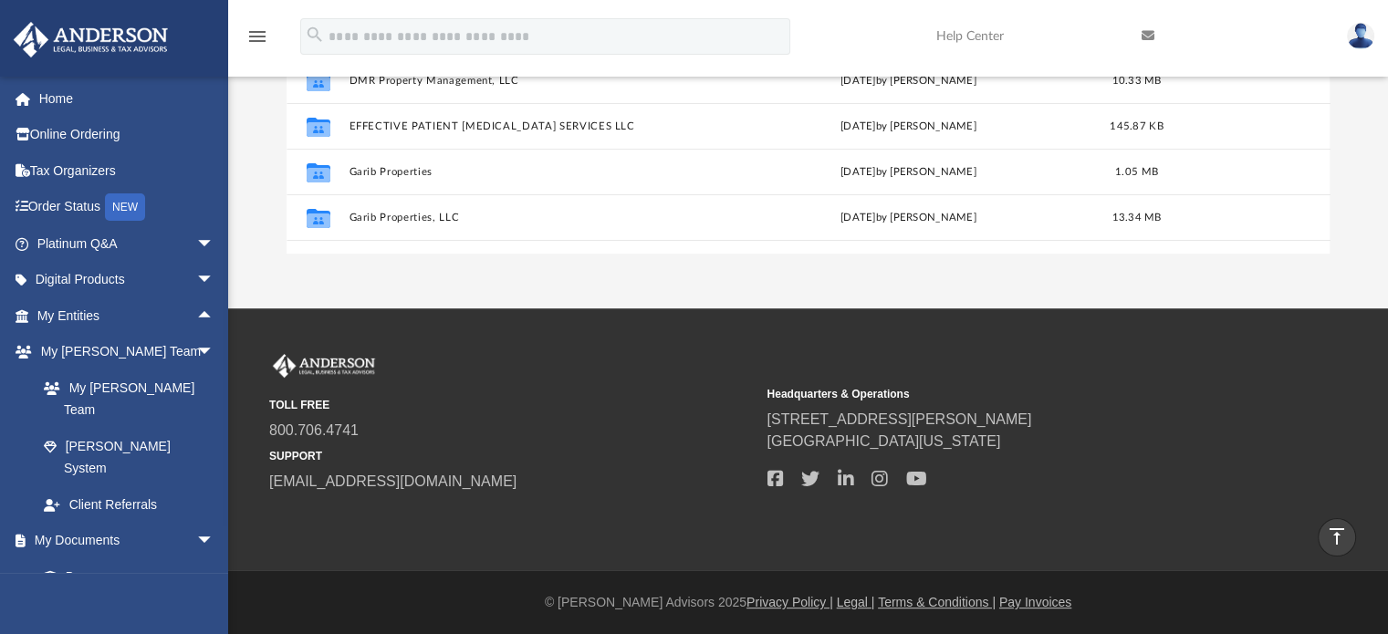
scroll to position [0, 0]
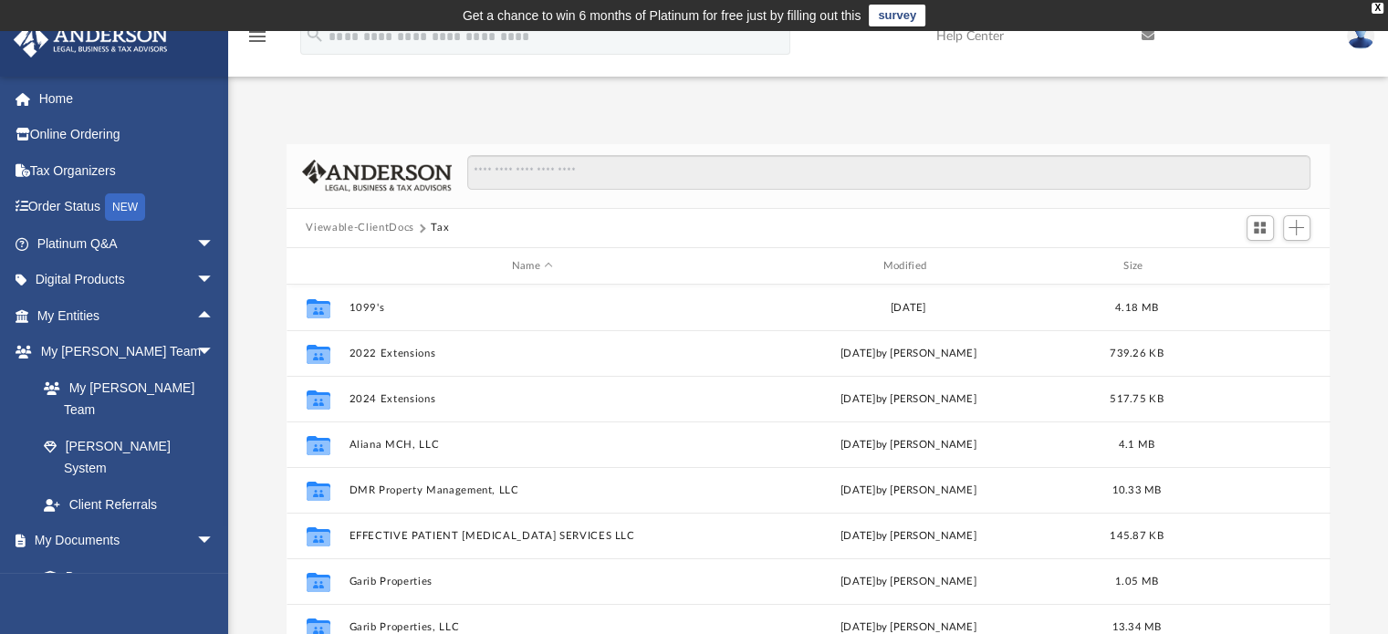
click at [1322, 527] on div "Scroll to top vertical_align_top" at bounding box center [1337, 537] width 38 height 38
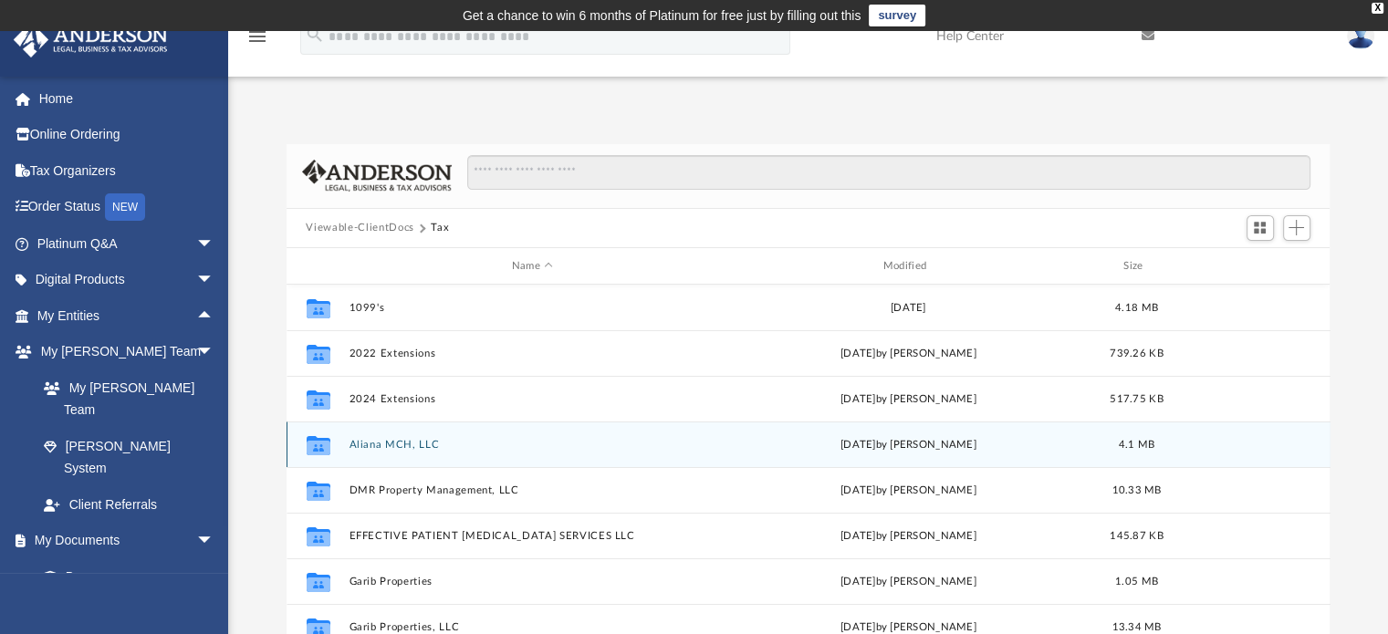
click at [412, 454] on div "Collaborated Folder [PERSON_NAME], LLC [DATE] by [PERSON_NAME] 4.1 MB" at bounding box center [809, 445] width 1044 height 46
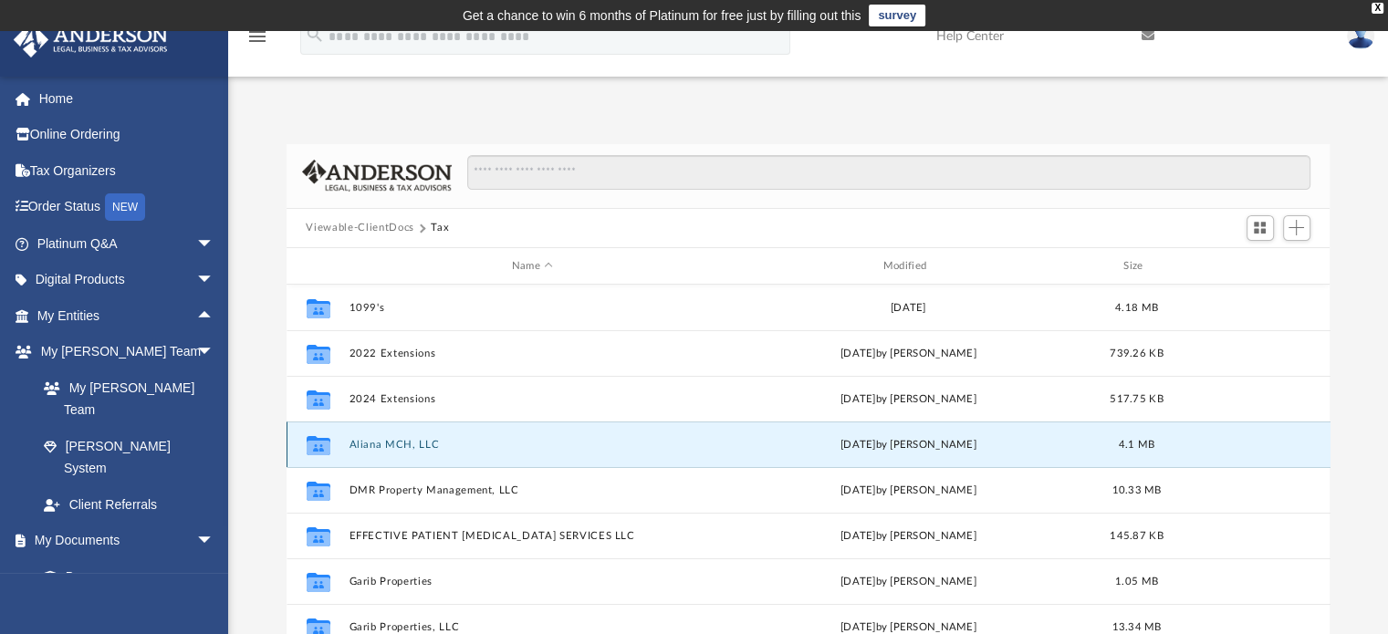
click at [412, 452] on div "Collaborated Folder [PERSON_NAME], LLC [DATE] by [PERSON_NAME] 4.1 MB" at bounding box center [809, 445] width 1044 height 46
click at [403, 447] on button "Aliana MCH, LLC" at bounding box center [533, 445] width 368 height 12
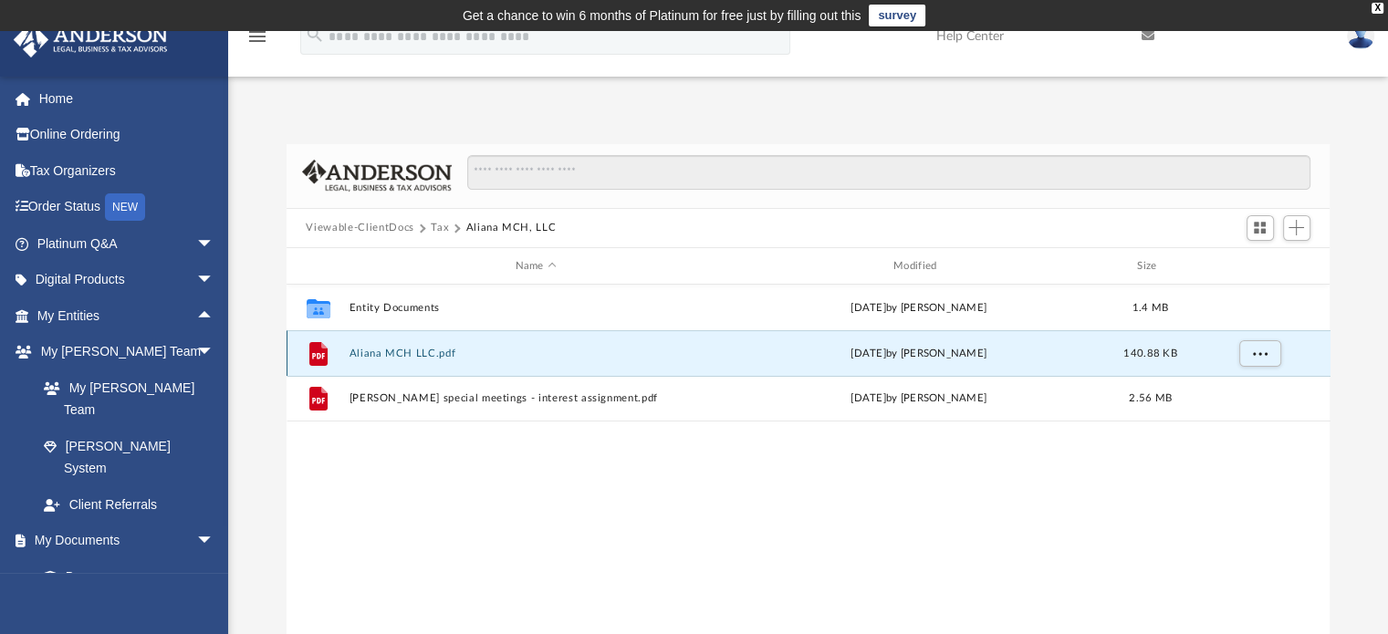
click at [394, 352] on button "Aliana MCH LLC.pdf" at bounding box center [536, 354] width 374 height 12
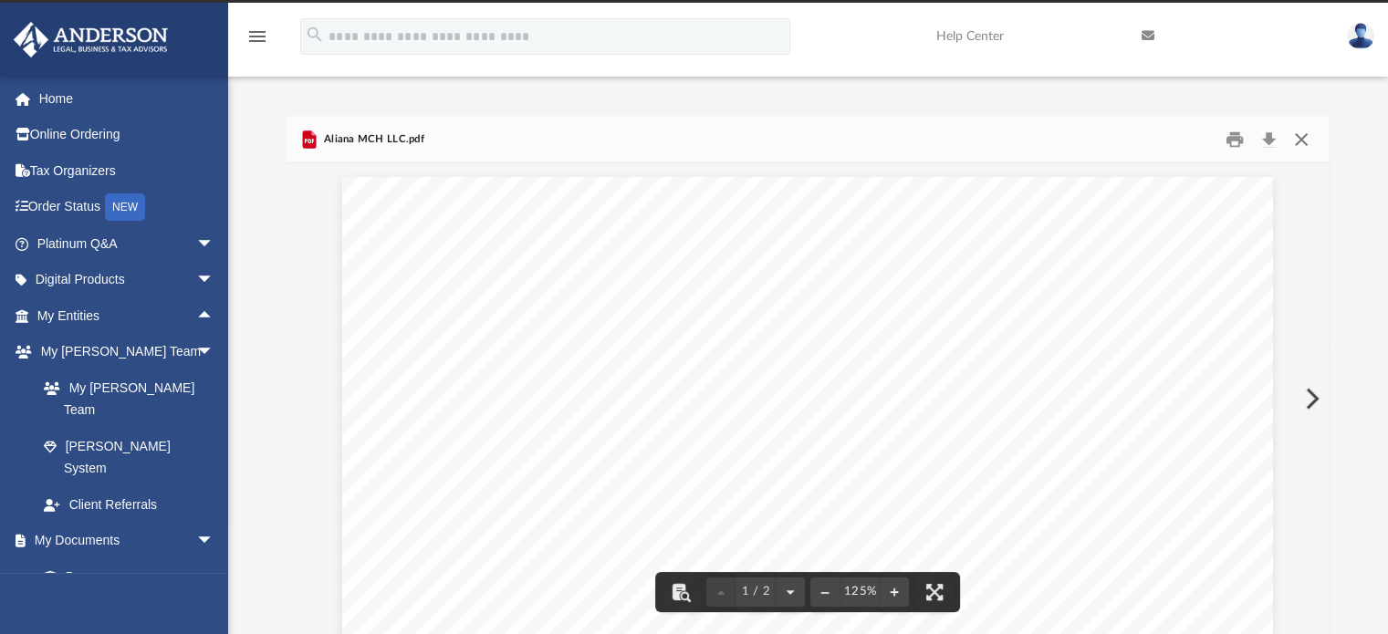
click at [1307, 141] on button "Close" at bounding box center [1301, 139] width 33 height 28
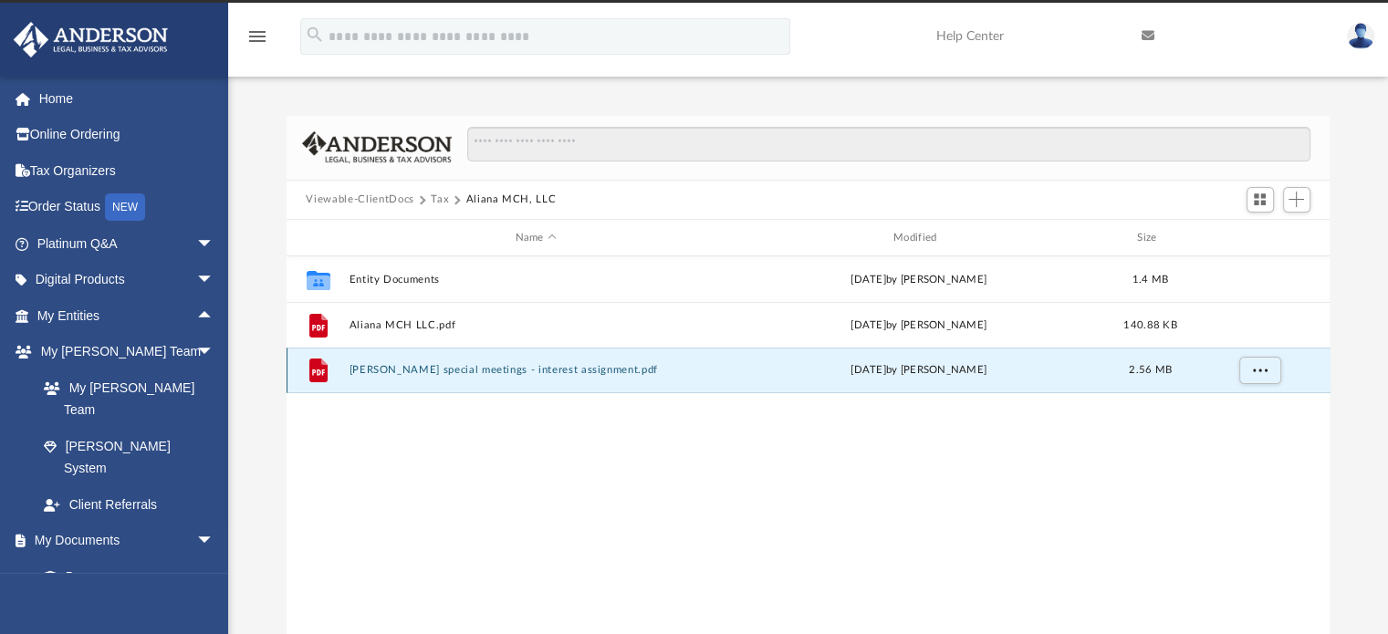
click at [582, 368] on button "[PERSON_NAME] special meetings - interest assignment.pdf" at bounding box center [536, 371] width 374 height 12
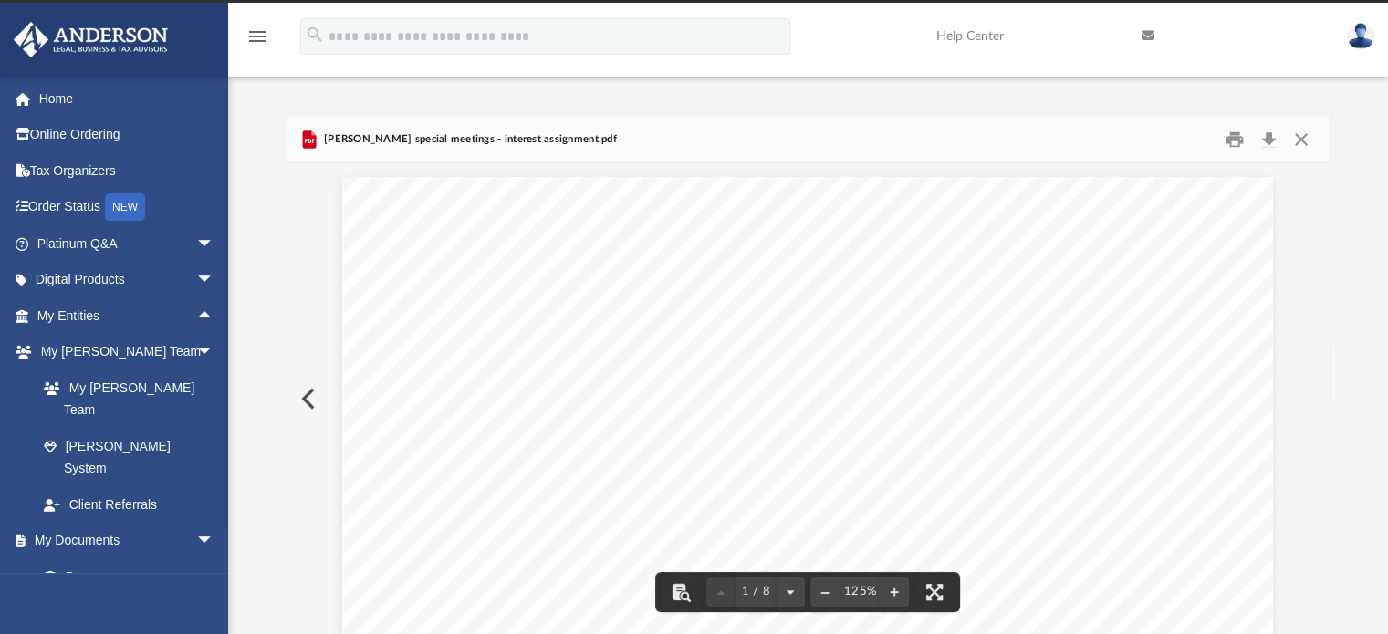
click at [1324, 525] on div "Scroll to top vertical_align_top" at bounding box center [1337, 537] width 38 height 38
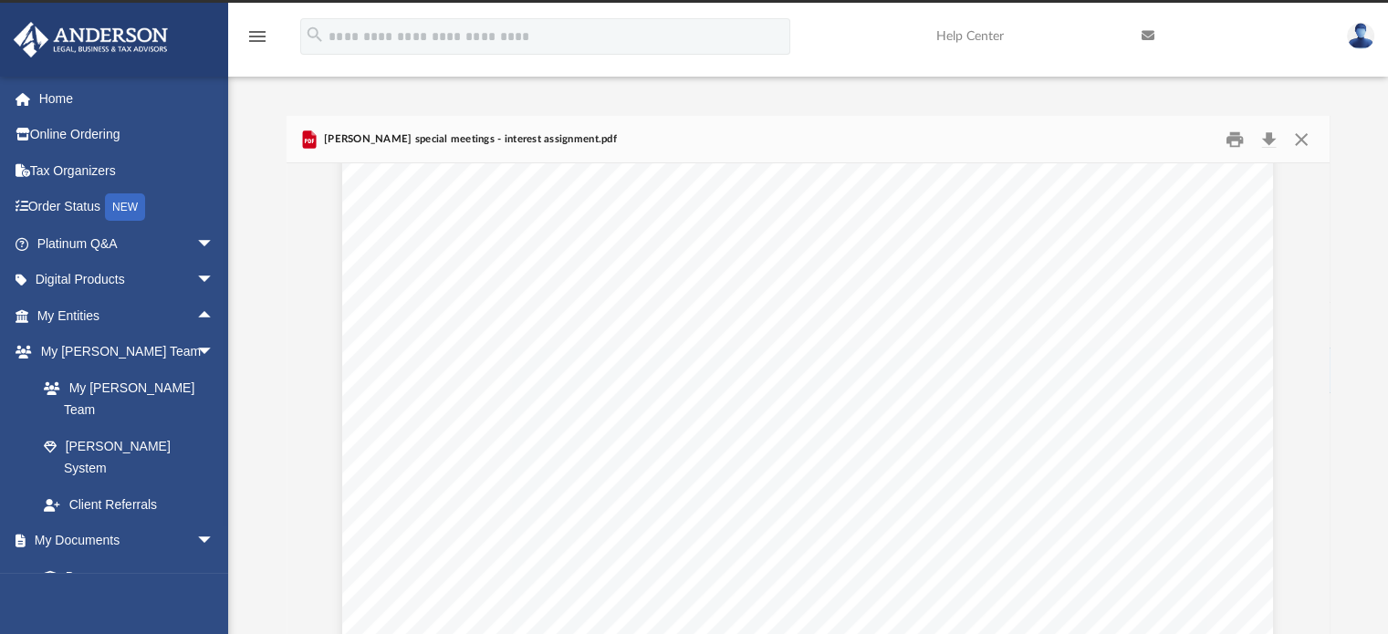
scroll to position [1691, 0]
click at [1322, 529] on div "Scroll to top vertical_align_top" at bounding box center [1337, 537] width 38 height 38
drag, startPoint x: 1322, startPoint y: 529, endPoint x: 1339, endPoint y: 627, distance: 100.1
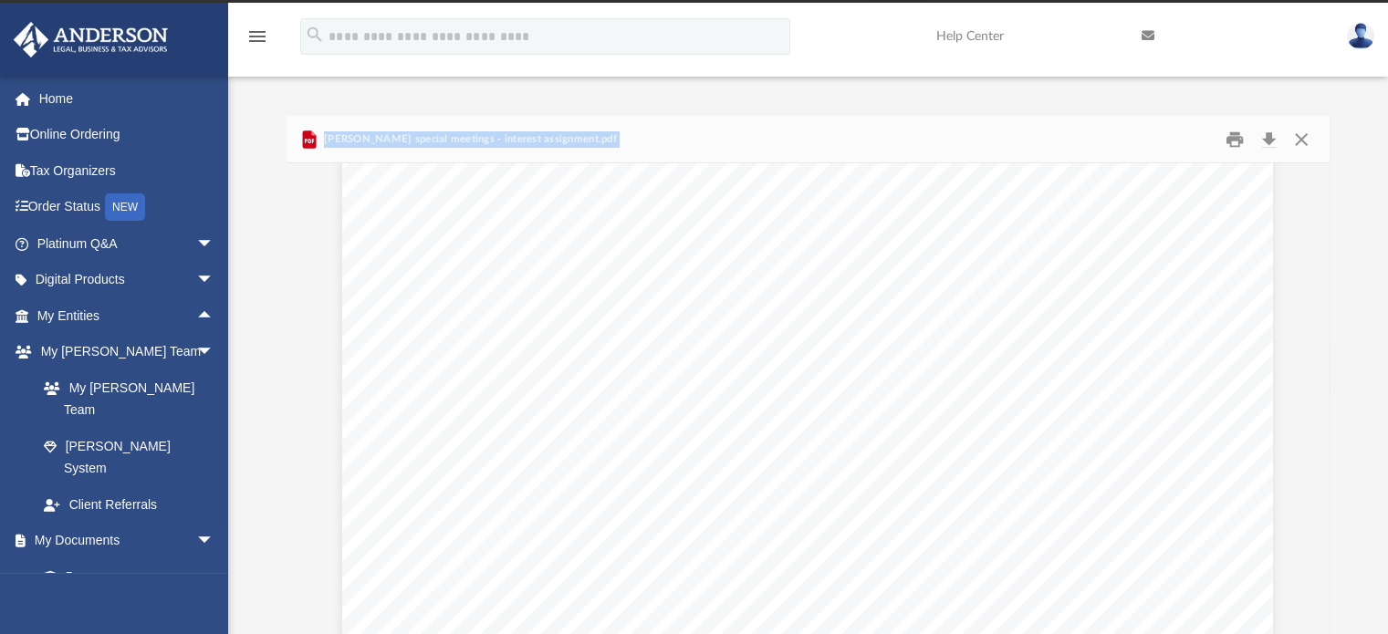
click at [1339, 627] on body "X Get a chance to win 6 months of Platinum for free just by filling out this su…" at bounding box center [694, 494] width 1388 height 1045
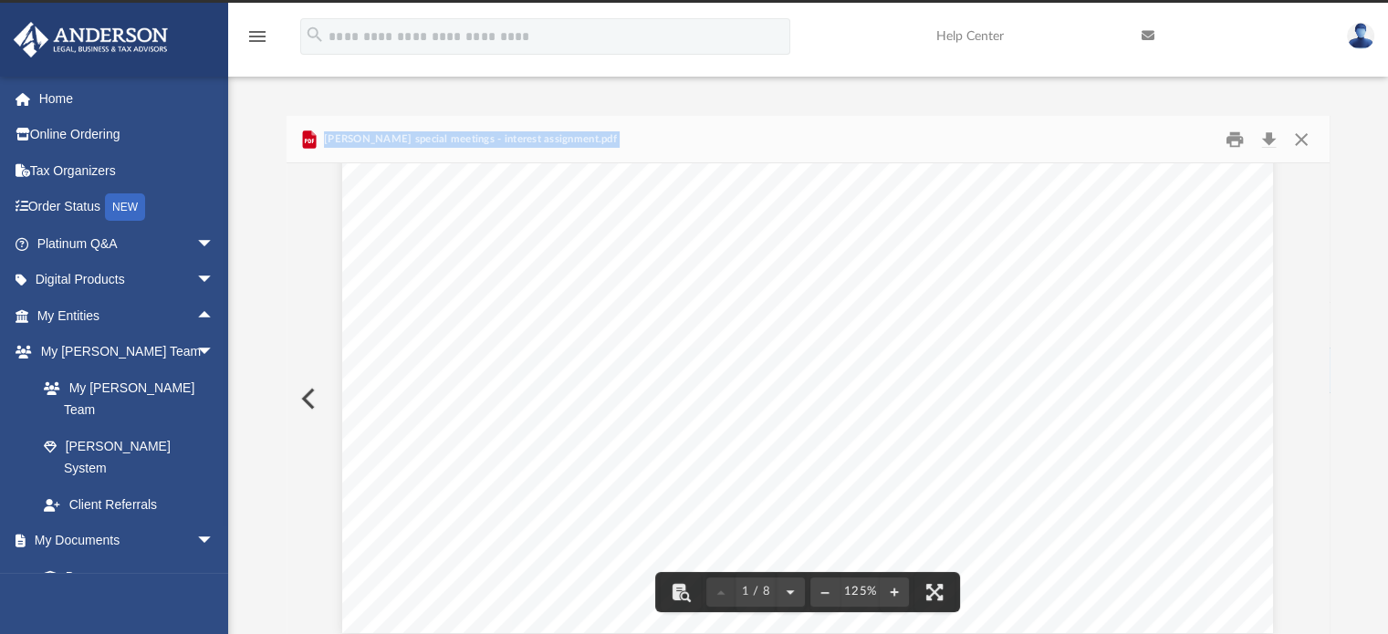
scroll to position [336, 0]
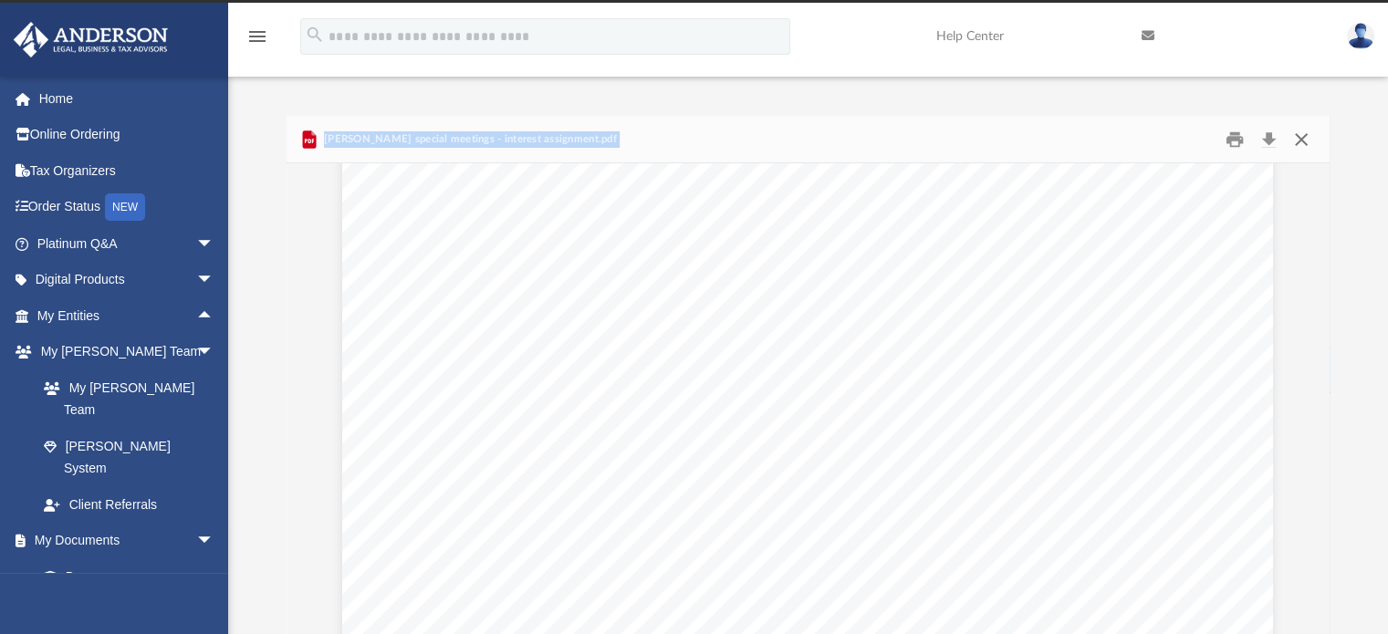
click at [1305, 140] on button "Close" at bounding box center [1301, 139] width 33 height 28
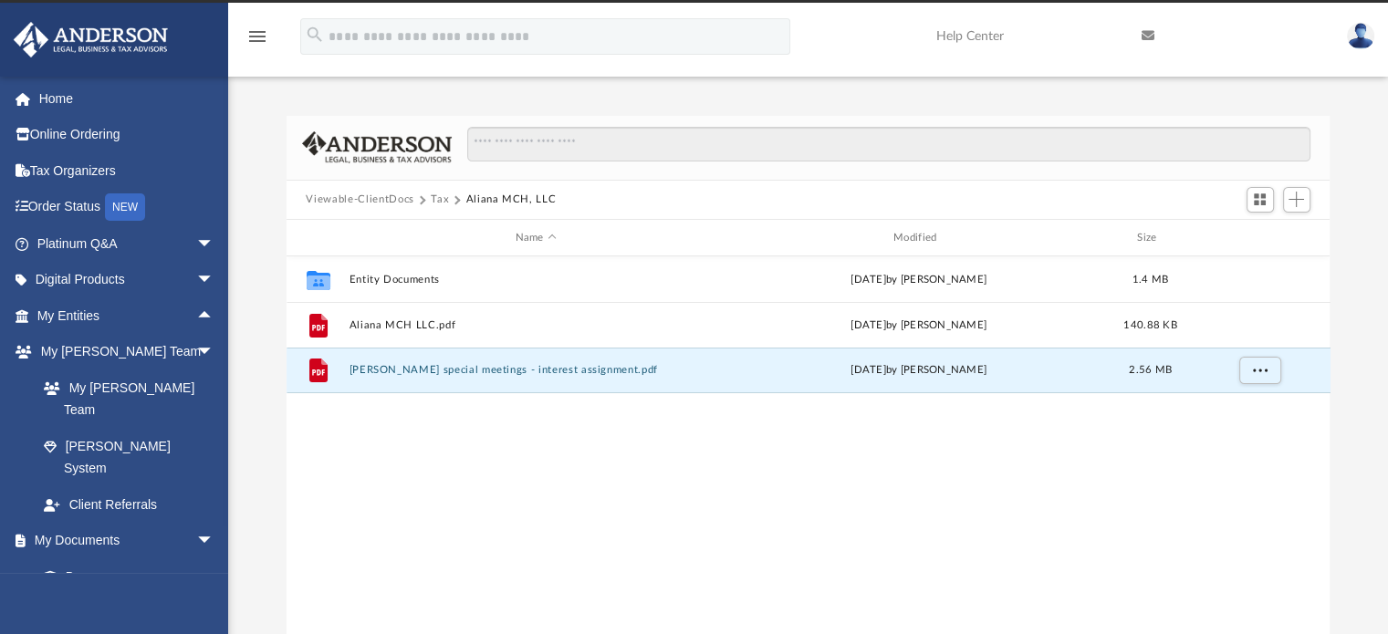
click at [861, 547] on div "Collaborated Folder Entity Documents [DATE] by [PERSON_NAME] 1.4 MB File Aliana…" at bounding box center [809, 445] width 1044 height 378
click at [378, 435] on div "Collaborated Folder Entity Documents [DATE] by [PERSON_NAME] 1.4 MB File Aliana…" at bounding box center [809, 445] width 1044 height 378
